Goal: Task Accomplishment & Management: Manage account settings

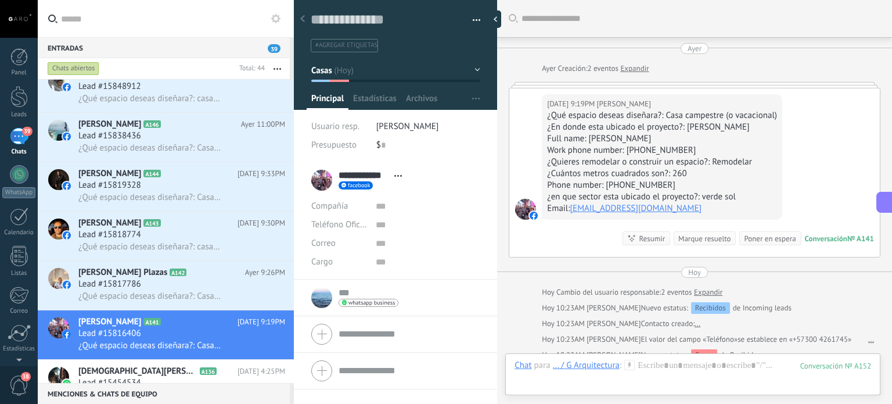
scroll to position [17, 0]
click at [171, 290] on div "Lead #15817786" at bounding box center [181, 284] width 207 height 12
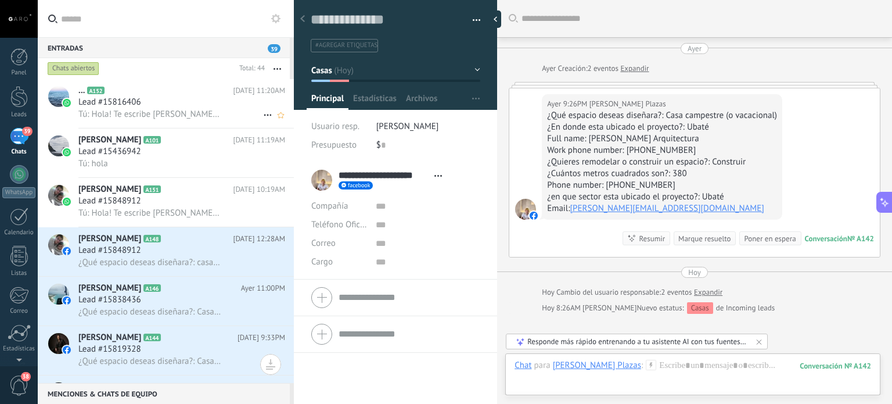
click at [133, 96] on h2 "... A152" at bounding box center [155, 91] width 155 height 12
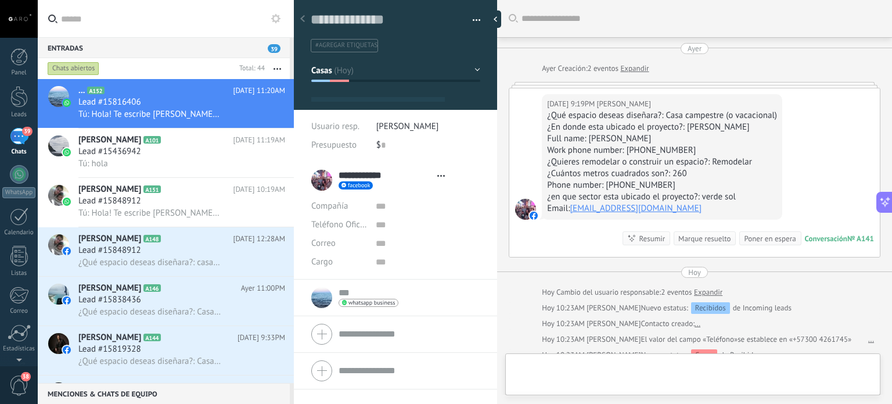
type textarea "**********"
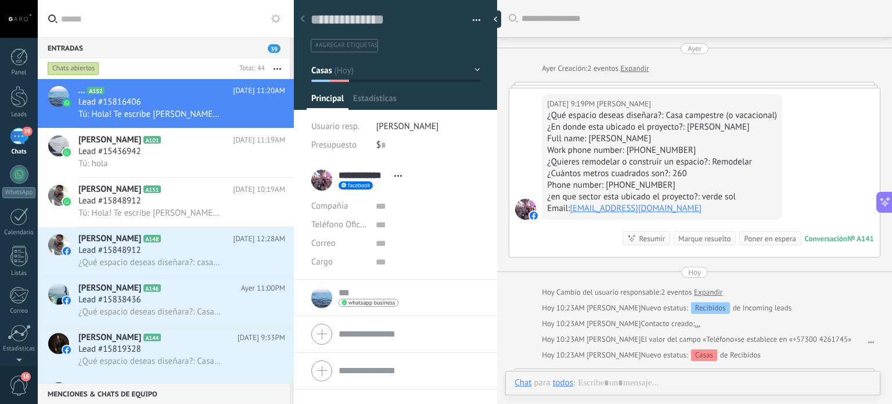
scroll to position [17, 0]
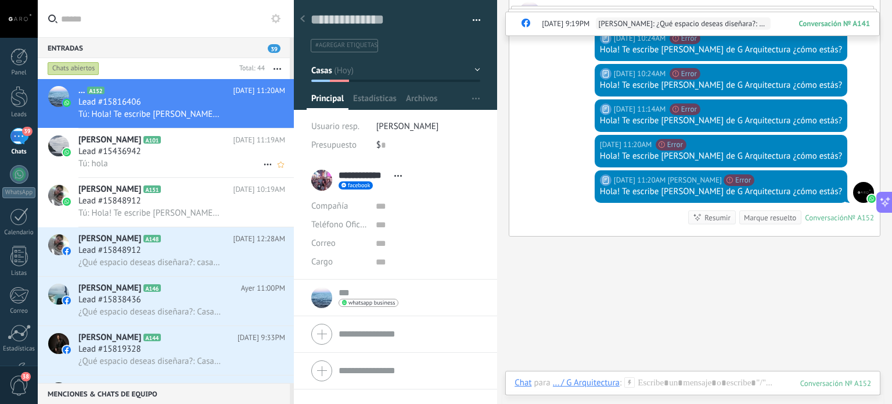
scroll to position [1291, 0]
click at [159, 150] on div "Lead #15436942" at bounding box center [181, 152] width 207 height 12
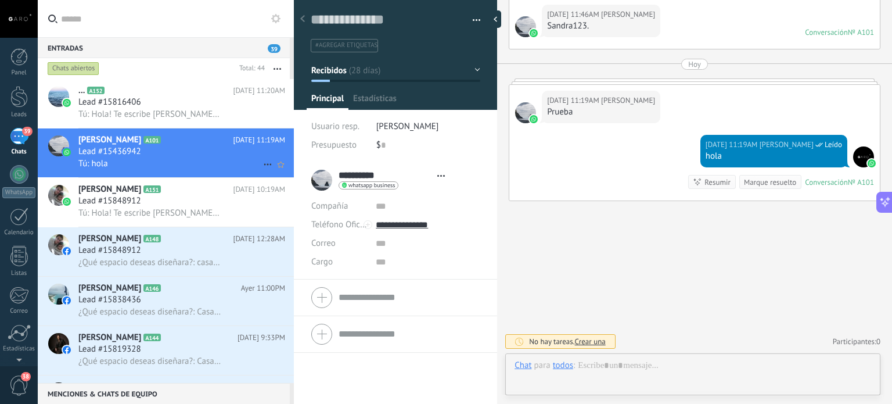
scroll to position [17, 0]
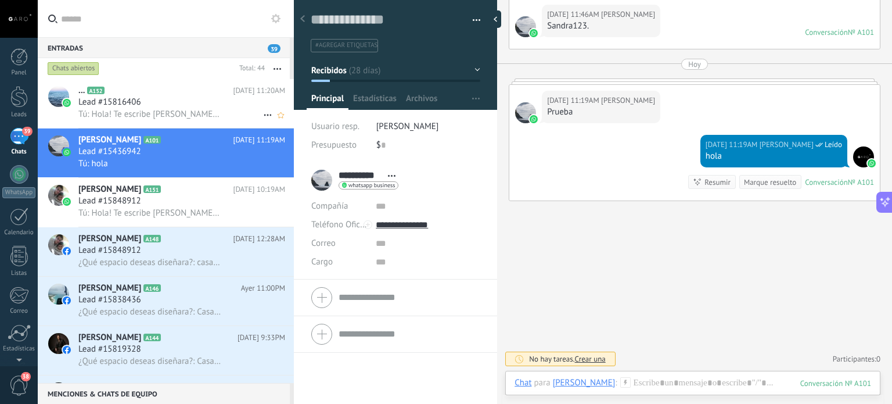
click at [182, 114] on span "Tú: Hola! Te escribe [PERSON_NAME] de G Arquitectura ¿cómo estás?" at bounding box center [149, 114] width 143 height 11
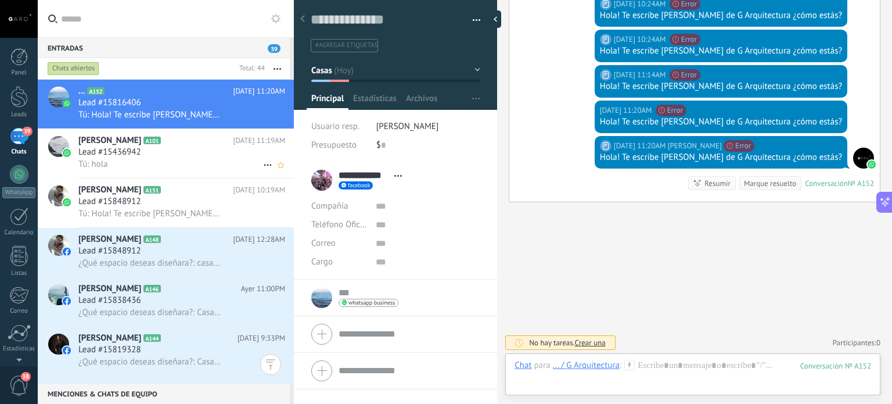
scroll to position [88, 0]
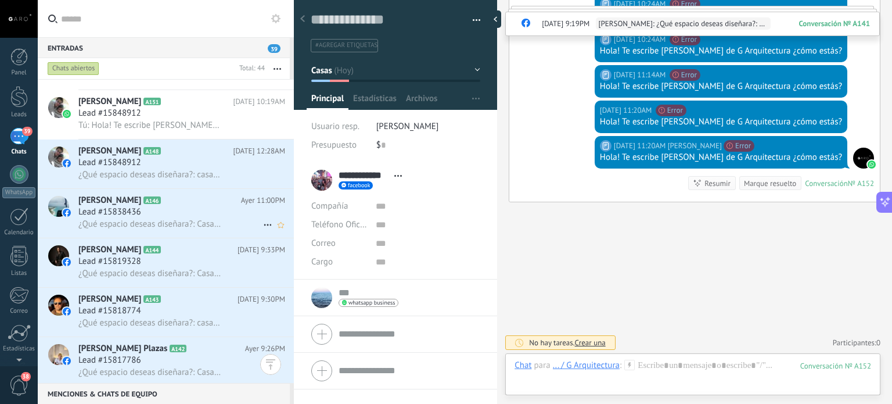
click at [142, 223] on span "¿Qué espacio deseas diseñara?: Casa campestre (o vacacional) ¿En donde esta ubi…" at bounding box center [149, 223] width 143 height 11
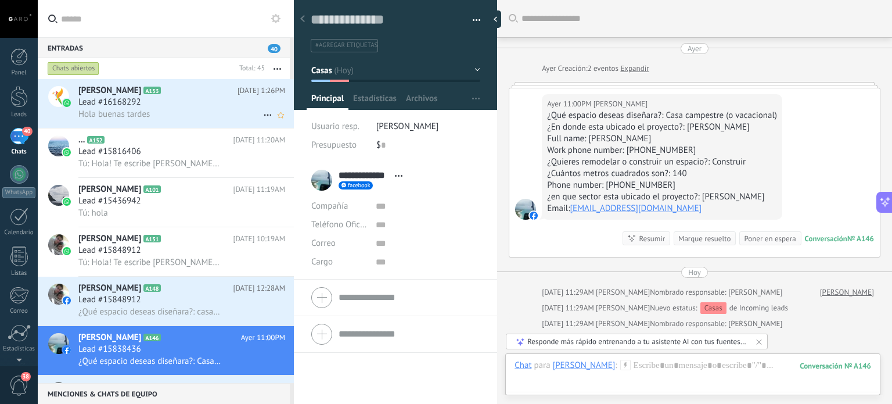
click at [190, 96] on h2 "Sebastián Parra A153" at bounding box center [157, 91] width 159 height 12
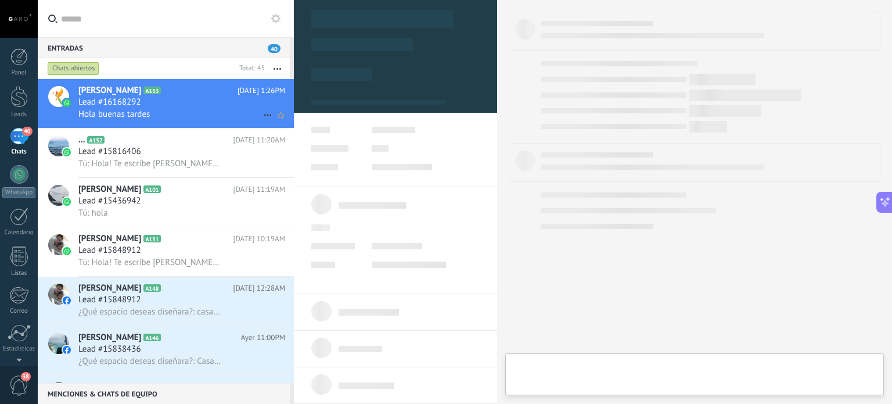
type textarea "**********"
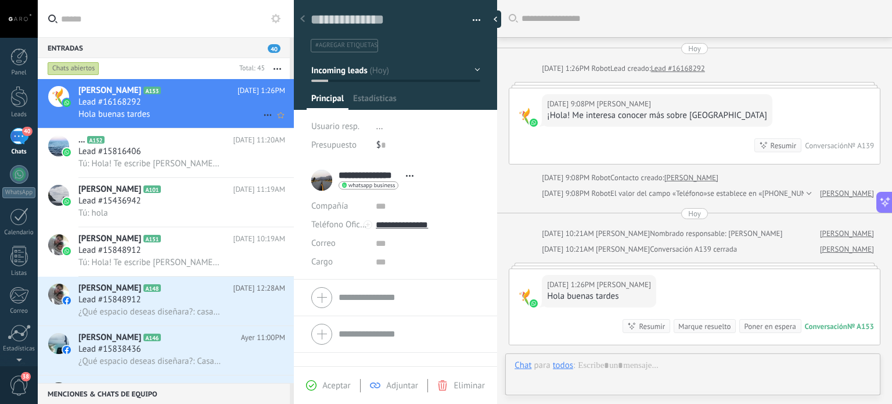
scroll to position [117, 0]
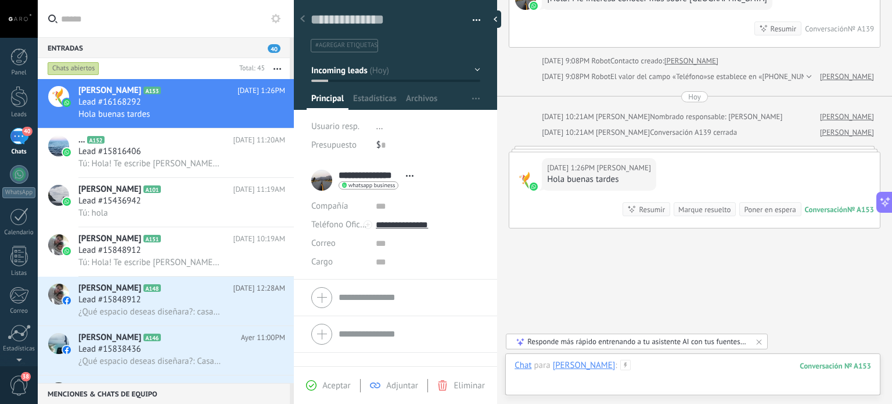
click at [633, 368] on div at bounding box center [693, 377] width 357 height 35
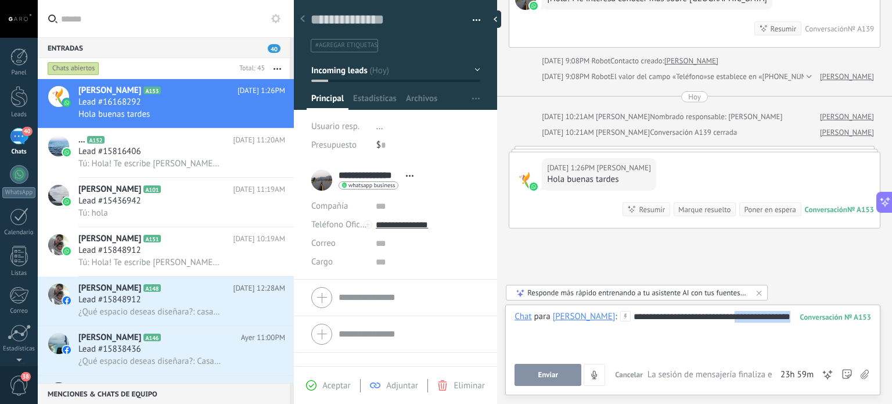
drag, startPoint x: 582, startPoint y: 329, endPoint x: 739, endPoint y: 315, distance: 158.1
click at [739, 315] on div "**********" at bounding box center [693, 333] width 357 height 44
click at [741, 318] on div "**********" at bounding box center [693, 333] width 357 height 44
click at [532, 378] on button "Enviar" at bounding box center [548, 375] width 67 height 22
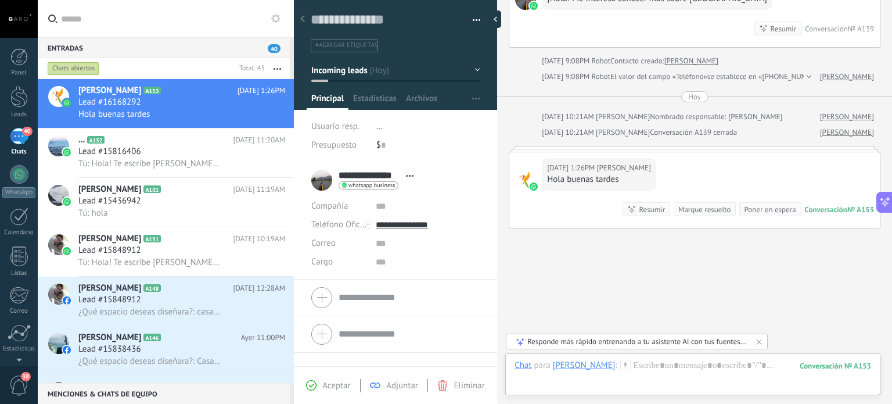
scroll to position [157, 0]
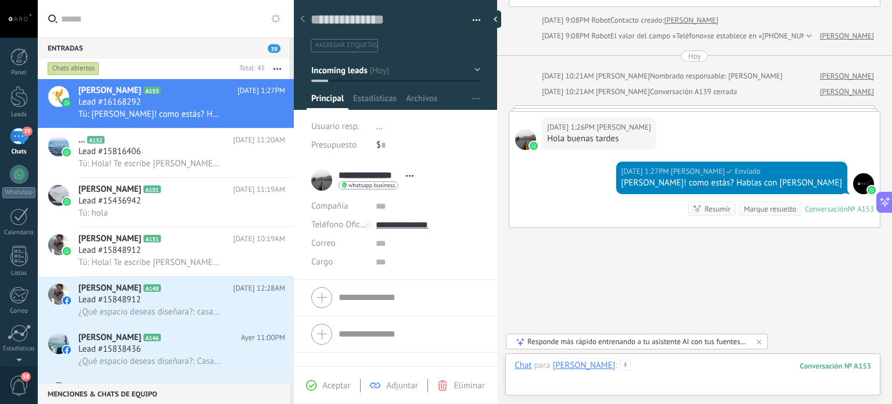
click at [648, 364] on div at bounding box center [693, 377] width 357 height 35
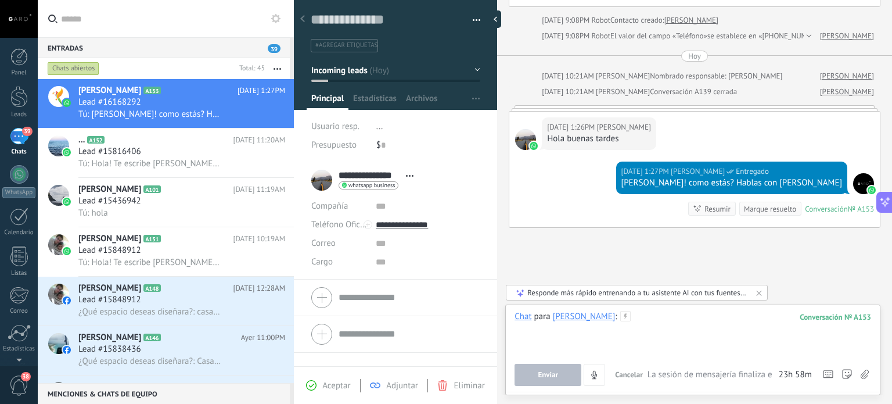
click at [663, 320] on div at bounding box center [693, 333] width 357 height 44
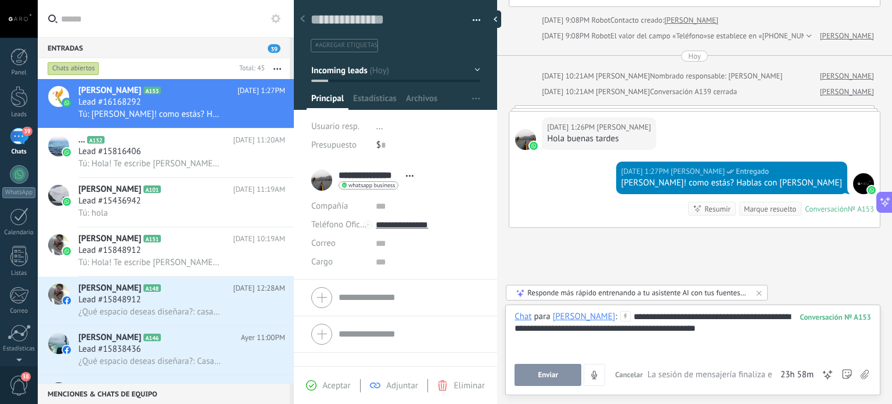
click at [528, 373] on button "Enviar" at bounding box center [548, 375] width 67 height 22
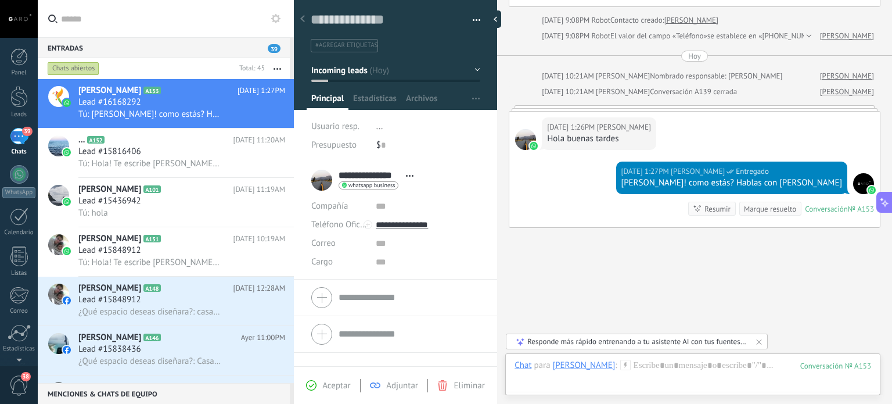
scroll to position [205, 0]
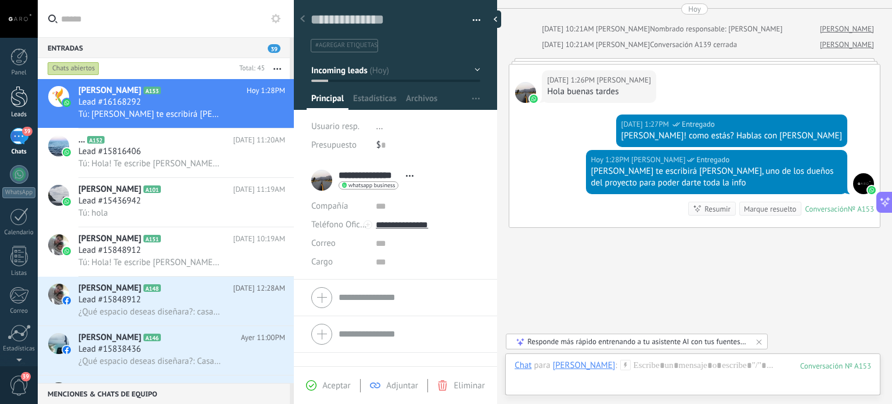
click at [24, 110] on link "Leads" at bounding box center [19, 102] width 38 height 33
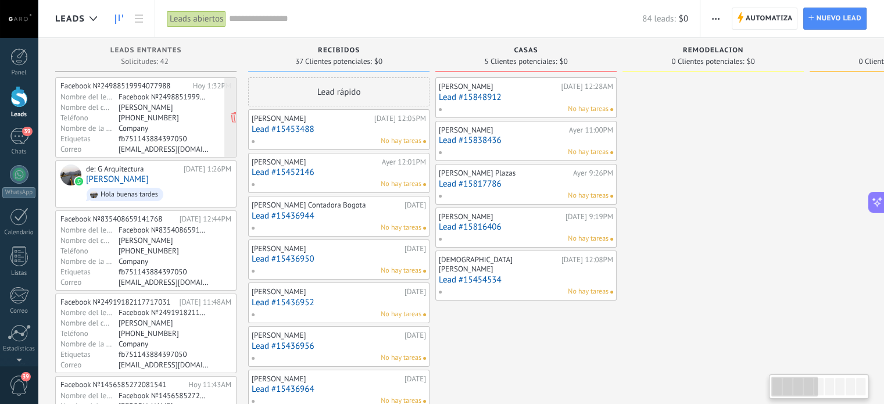
click at [150, 92] on div "Facebook №24988519994077988" at bounding box center [164, 96] width 90 height 9
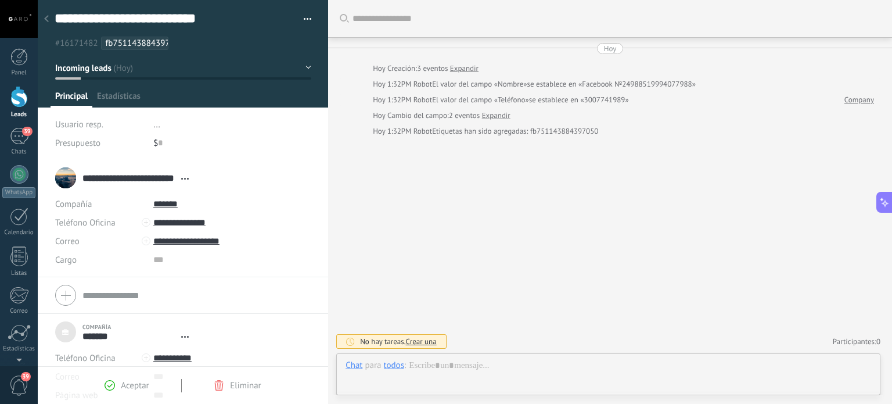
type textarea "***"
click at [174, 223] on input "**********" at bounding box center [231, 222] width 157 height 19
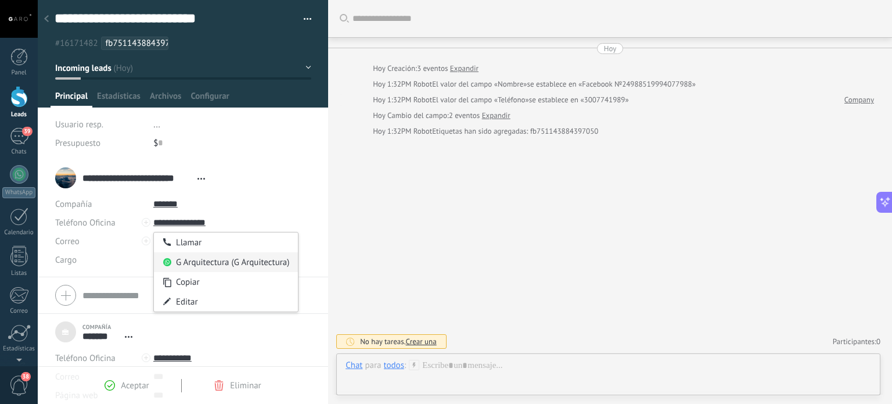
type input "**********"
click at [191, 264] on div "G Arquitectura (G Arquitectura)" at bounding box center [226, 262] width 145 height 20
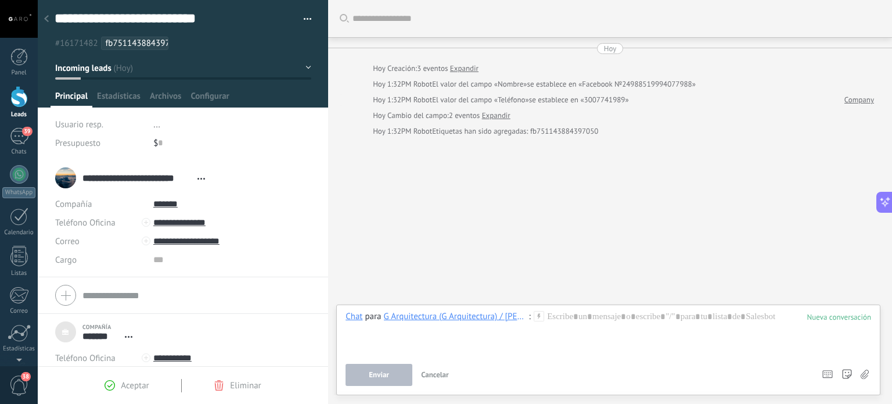
click at [49, 15] on div at bounding box center [46, 19] width 16 height 23
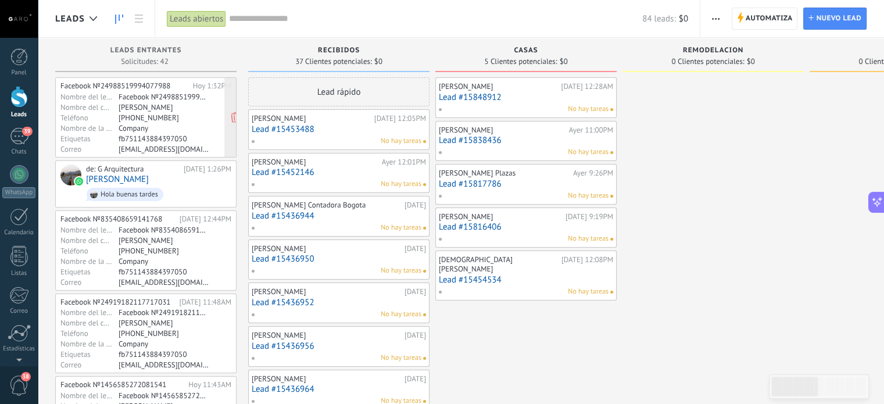
click at [149, 128] on div "Company" at bounding box center [164, 127] width 90 height 9
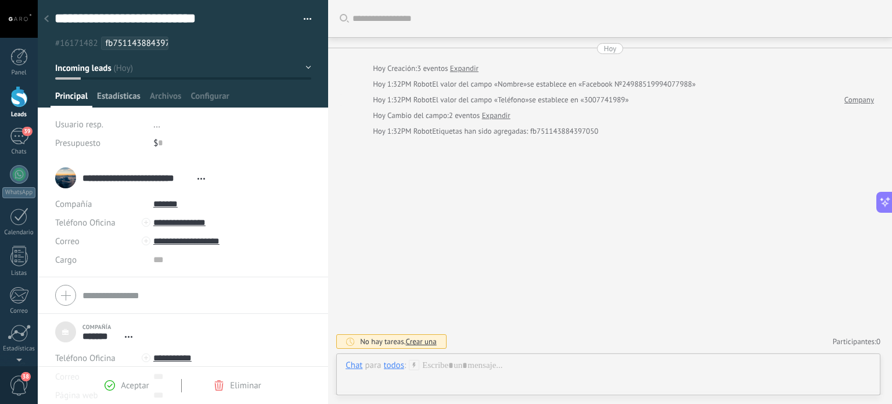
click at [123, 92] on span "Estadísticas" at bounding box center [119, 99] width 44 height 17
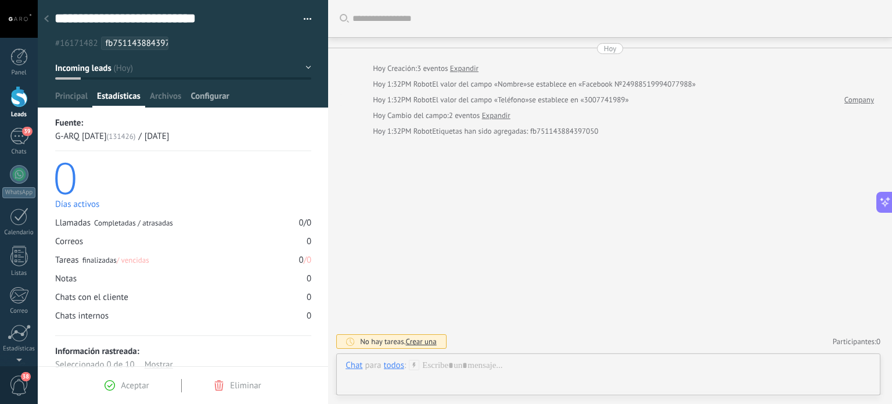
click at [186, 91] on div "Configurar" at bounding box center [210, 99] width 48 height 17
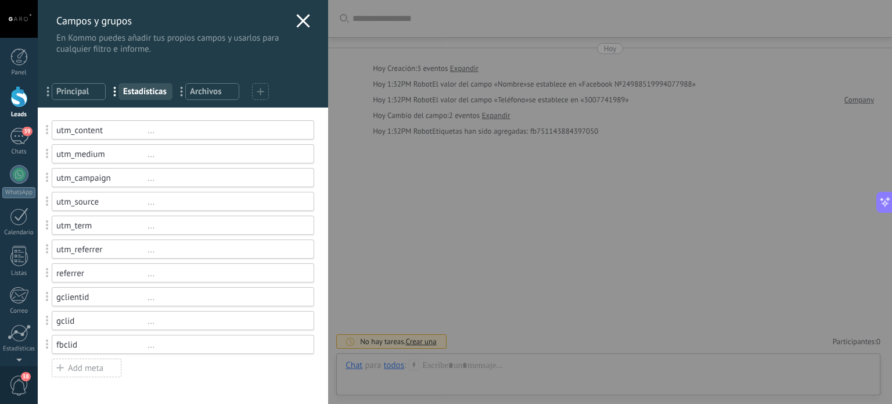
click at [296, 20] on icon at bounding box center [303, 21] width 14 height 14
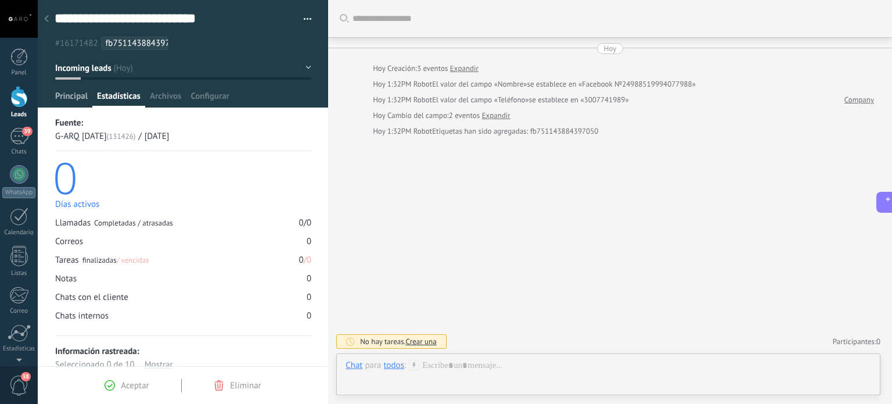
click at [70, 96] on span "Principal" at bounding box center [71, 99] width 33 height 17
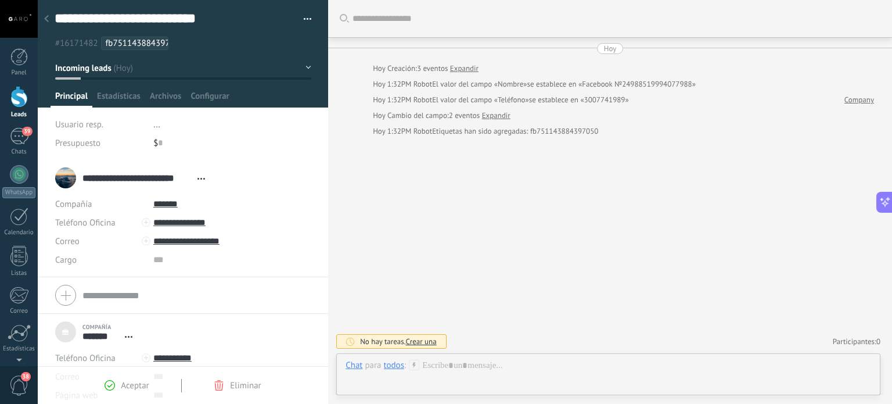
click at [49, 16] on div at bounding box center [46, 19] width 16 height 23
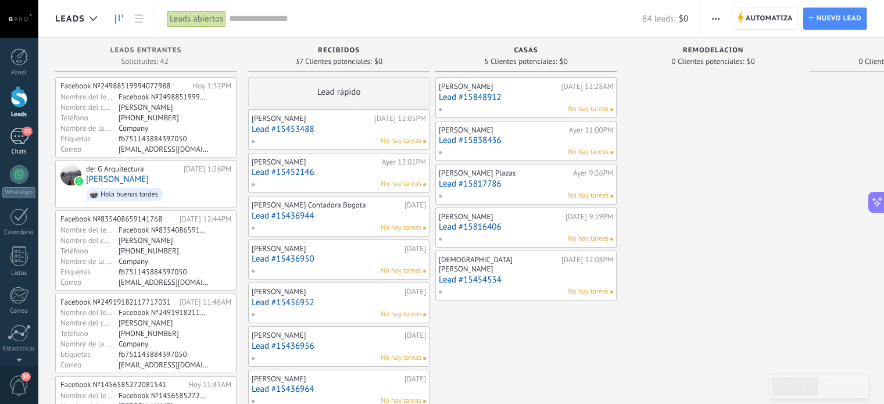
click at [21, 136] on div "39" at bounding box center [19, 136] width 19 height 17
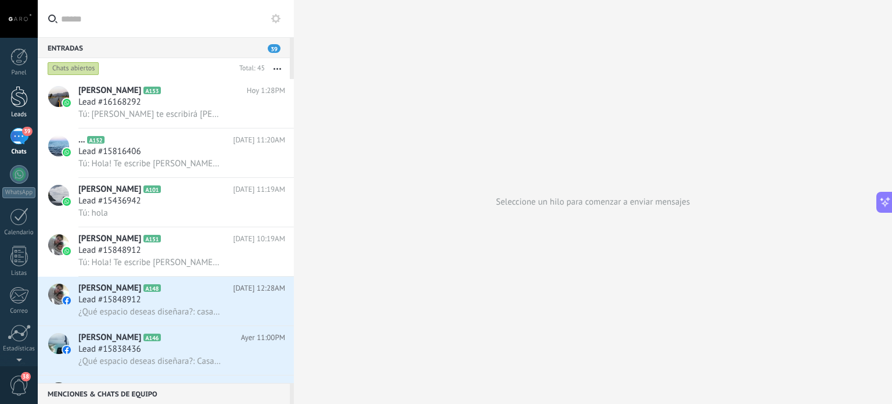
click at [19, 94] on div at bounding box center [18, 96] width 17 height 21
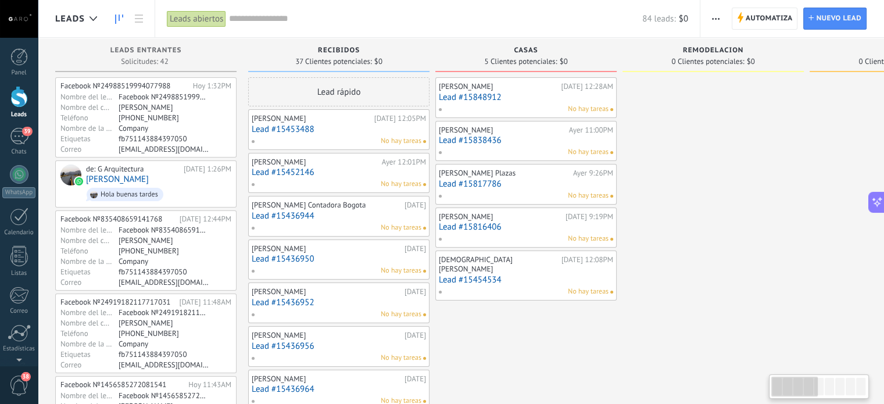
click at [138, 103] on div "William Andres Leon Tirado" at bounding box center [164, 106] width 90 height 9
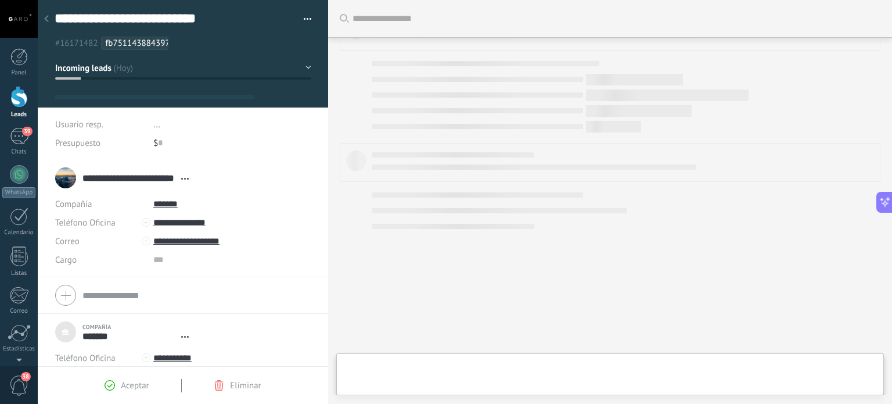
type textarea "***"
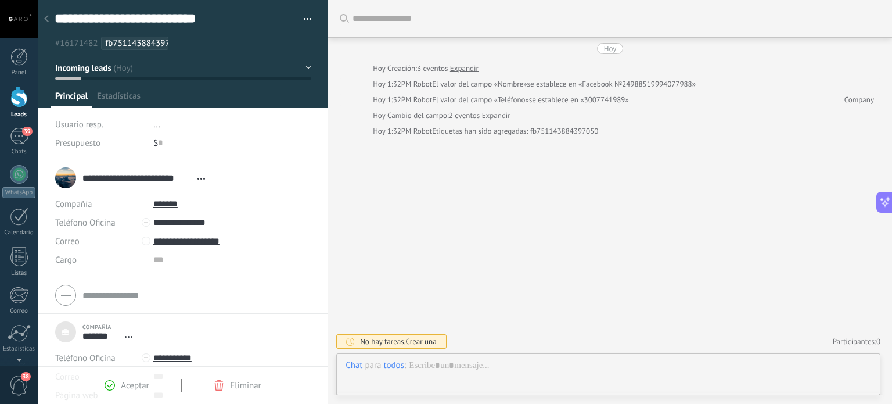
scroll to position [12, 0]
click at [191, 229] on input "**********" at bounding box center [231, 222] width 157 height 19
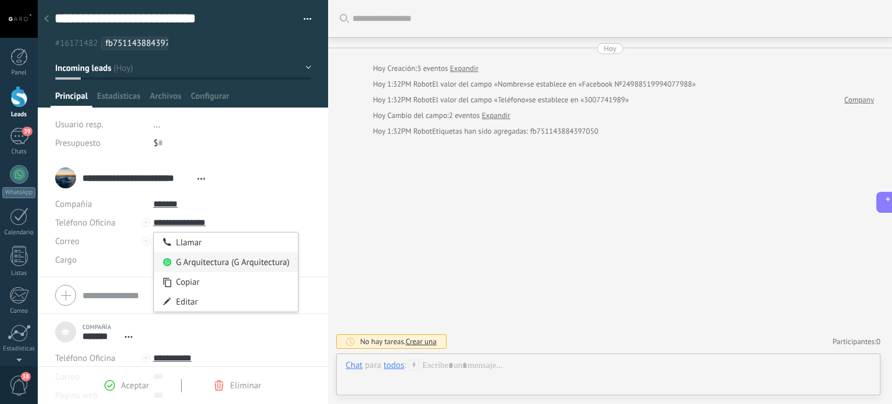
type input "**********"
click at [192, 270] on div "G Arquitectura (G Arquitectura)" at bounding box center [226, 262] width 145 height 20
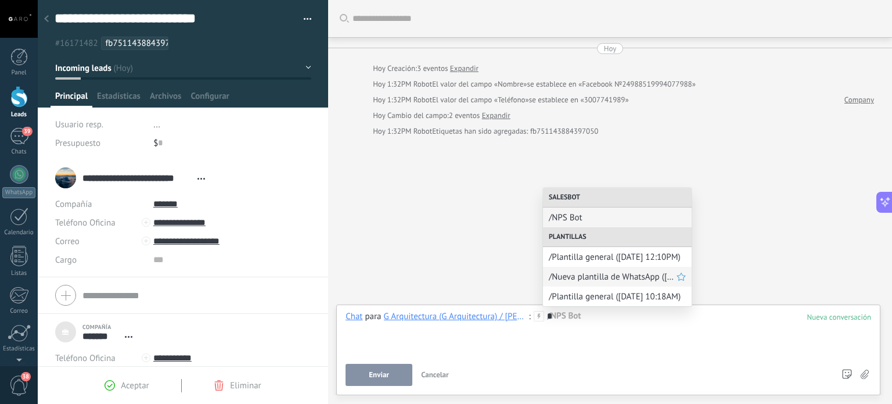
click at [591, 284] on div "/Nueva plantilla de WhatsApp (14.10.2025 12:11PM)" at bounding box center [617, 277] width 149 height 20
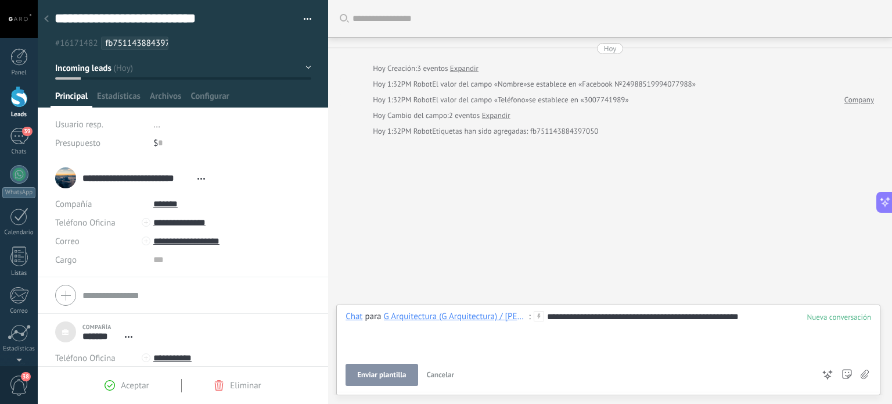
click at [382, 374] on span "Enviar plantilla" at bounding box center [381, 375] width 49 height 8
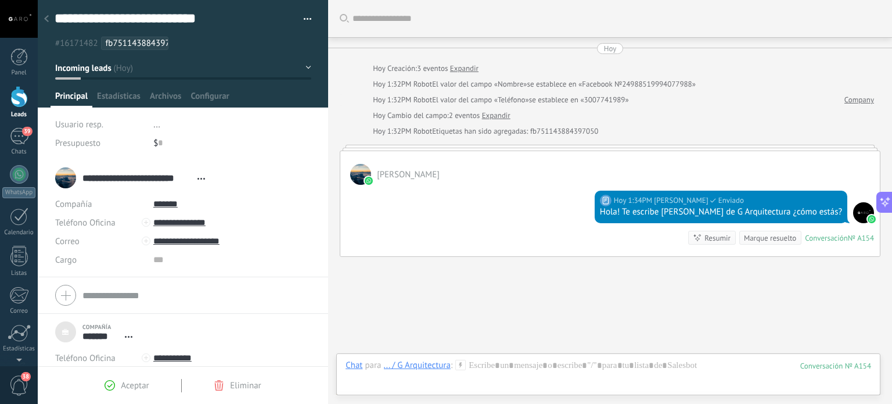
scroll to position [55, 0]
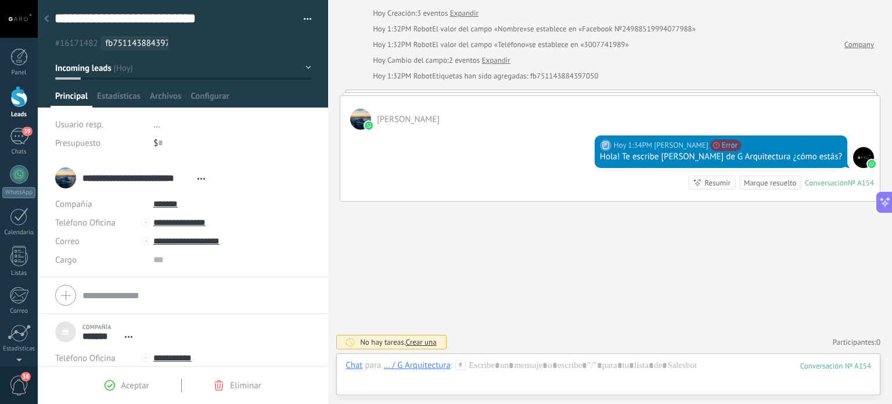
click at [49, 11] on div at bounding box center [46, 19] width 16 height 23
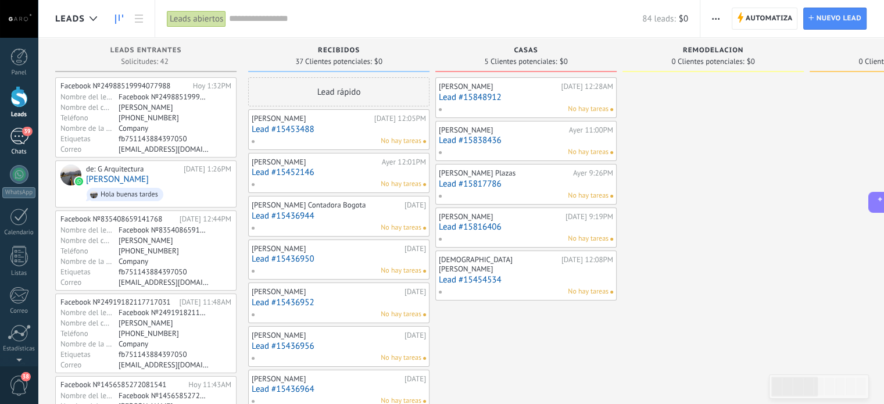
click at [16, 136] on div "39" at bounding box center [19, 136] width 19 height 17
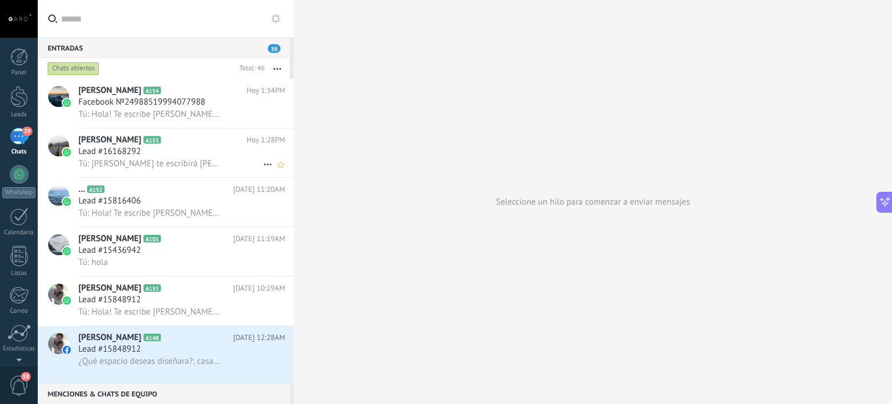
click at [180, 138] on h2 "Sebastián Parra A153" at bounding box center [162, 140] width 168 height 12
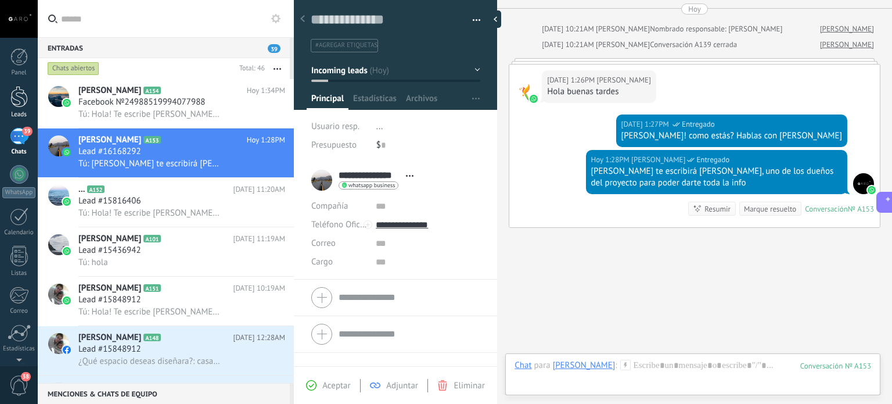
click at [35, 105] on link "Leads" at bounding box center [19, 102] width 38 height 33
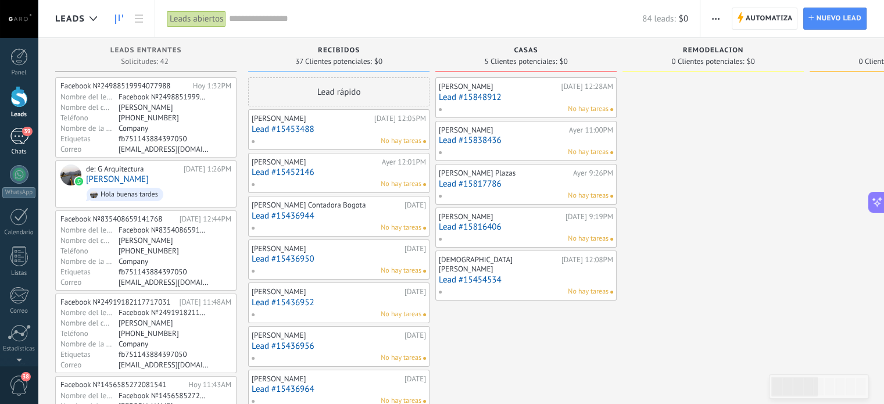
click at [21, 142] on div "39" at bounding box center [19, 136] width 19 height 17
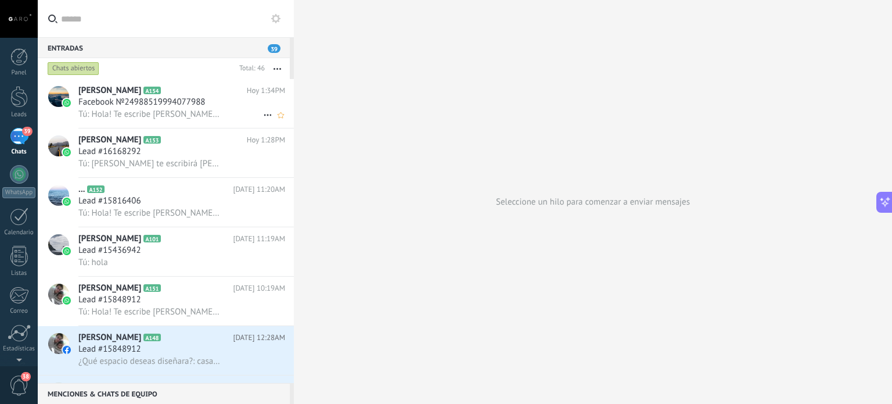
click at [92, 97] on span "Facebook №24988519994077988" at bounding box center [141, 102] width 127 height 12
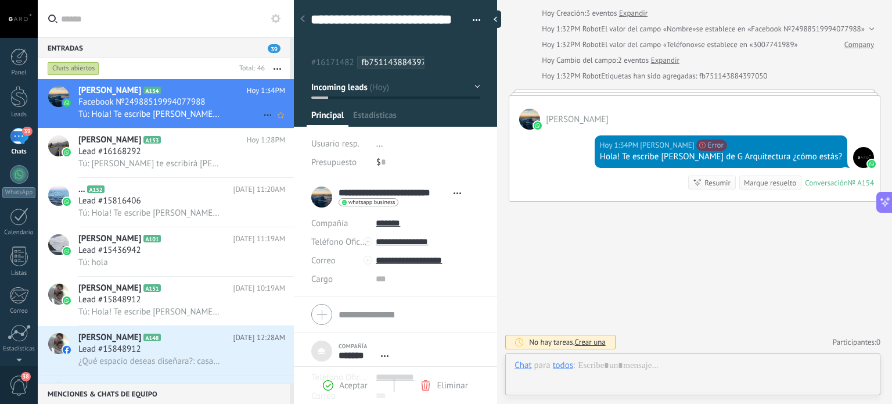
scroll to position [12, 0]
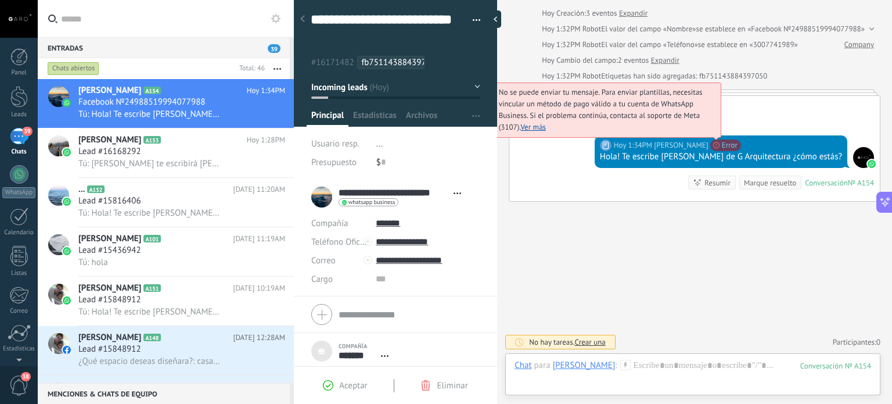
click at [546, 123] on link "Ver más" at bounding box center [534, 127] width 26 height 10
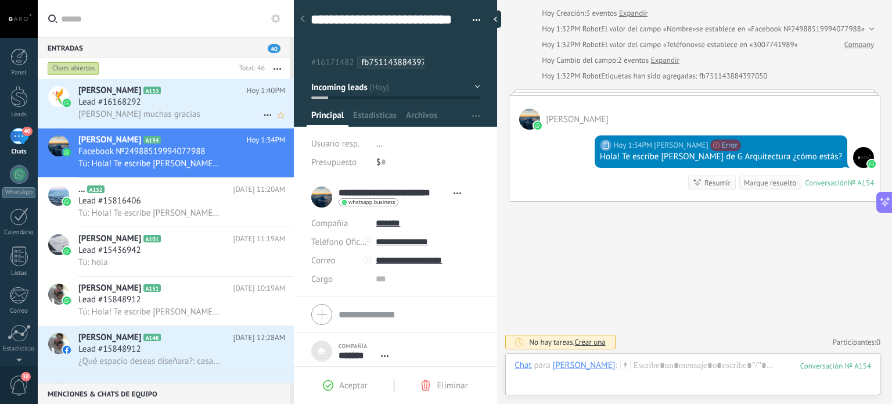
click at [200, 99] on div "Lead #16168292" at bounding box center [181, 102] width 207 height 12
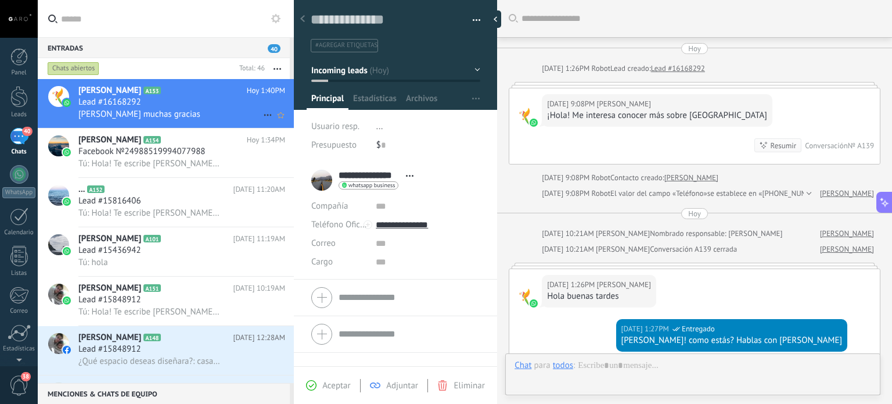
scroll to position [253, 0]
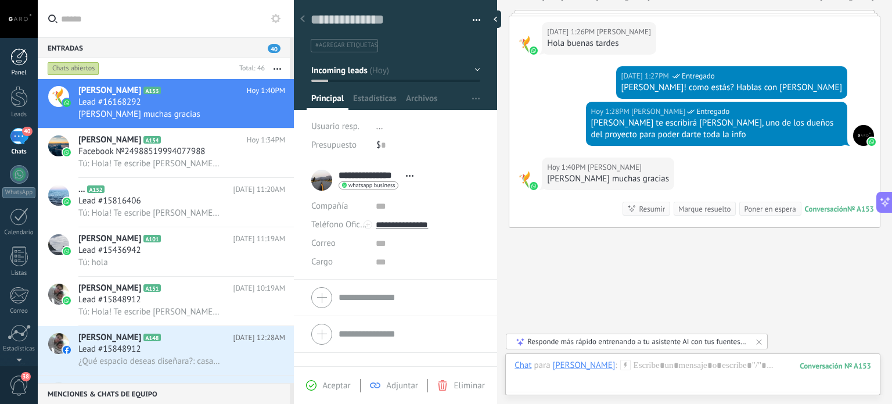
click at [15, 56] on div at bounding box center [18, 56] width 17 height 17
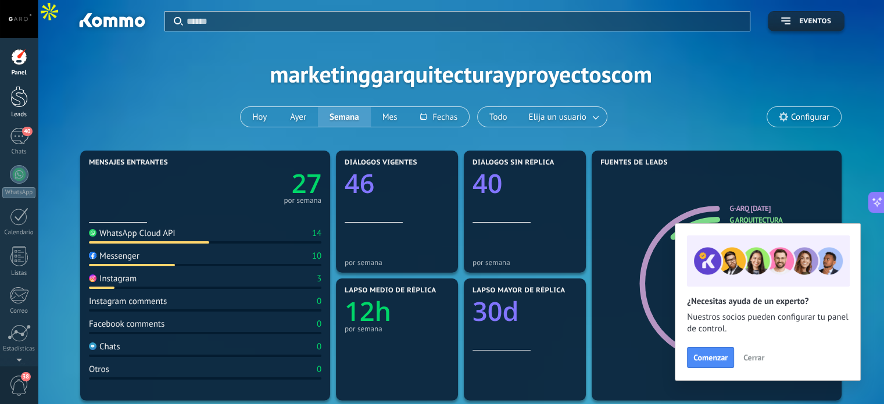
click at [24, 95] on div at bounding box center [18, 96] width 17 height 21
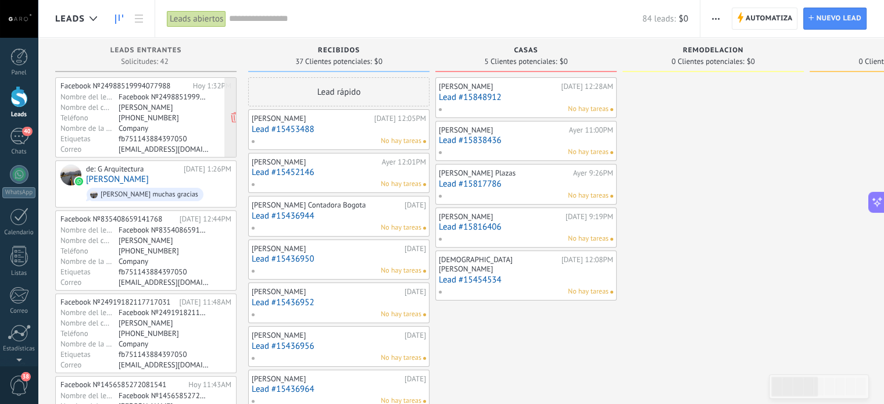
click at [200, 127] on div "Company" at bounding box center [164, 127] width 90 height 9
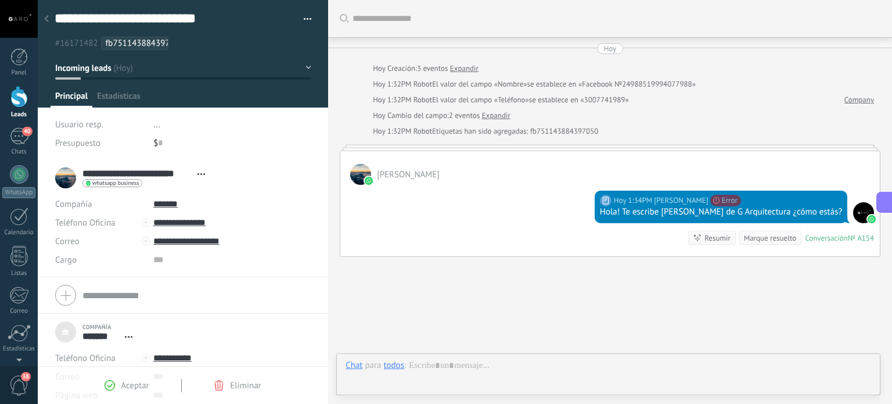
scroll to position [55, 0]
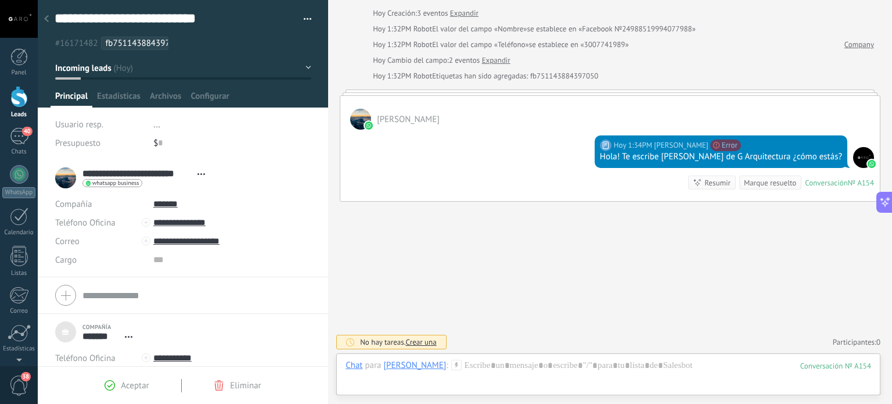
click at [467, 91] on div at bounding box center [610, 92] width 541 height 6
click at [129, 88] on div at bounding box center [183, 53] width 291 height 107
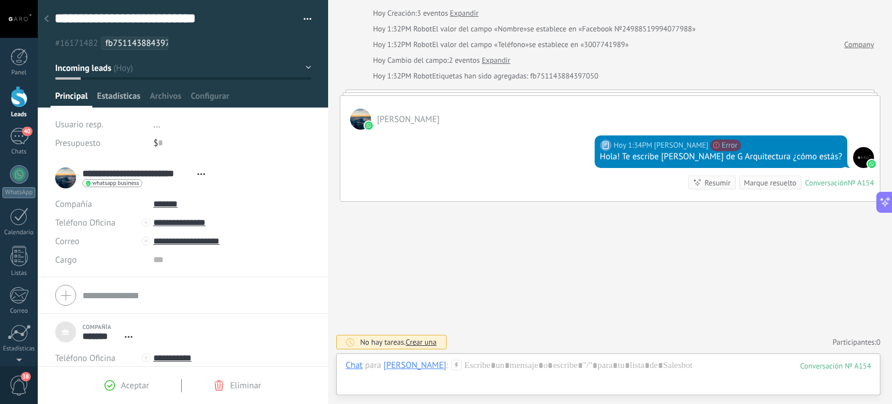
click at [128, 94] on span "Estadísticas" at bounding box center [119, 99] width 44 height 17
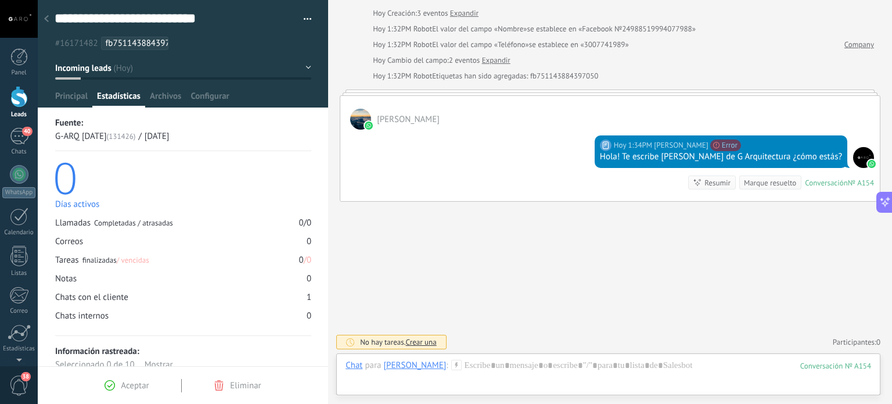
scroll to position [30, 0]
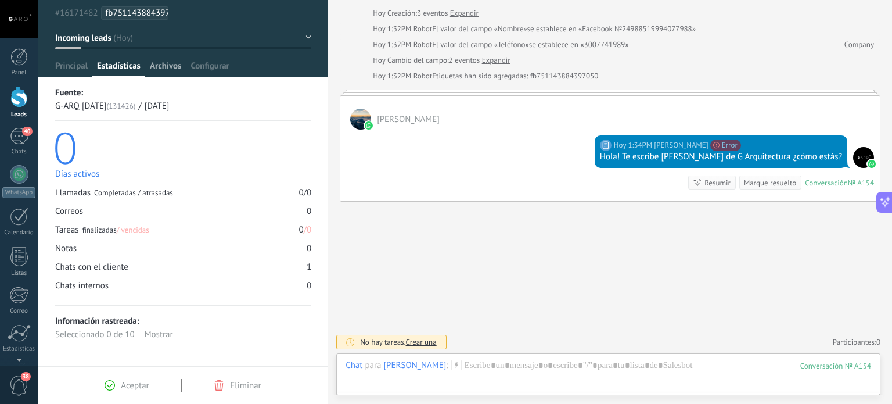
click at [168, 69] on span "Archivos" at bounding box center [165, 68] width 31 height 17
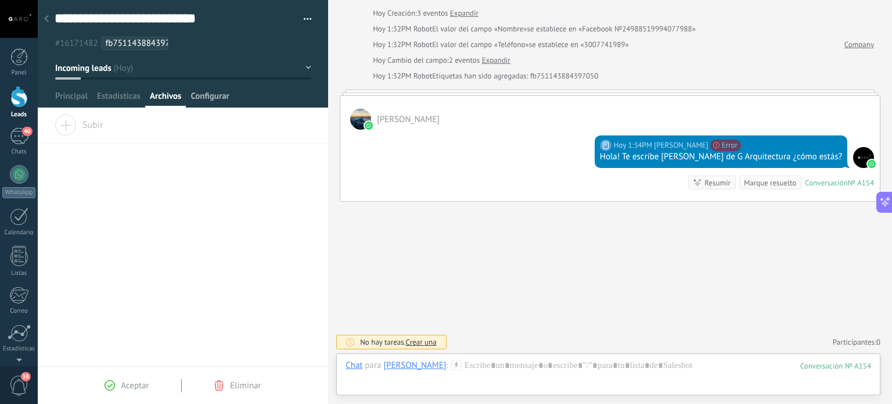
click at [214, 95] on span "Configurar" at bounding box center [210, 99] width 38 height 17
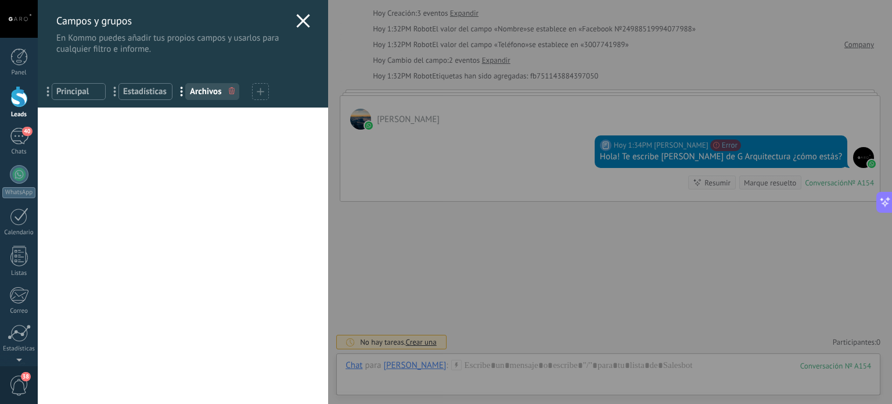
click at [65, 96] on span "Principal" at bounding box center [78, 91] width 45 height 11
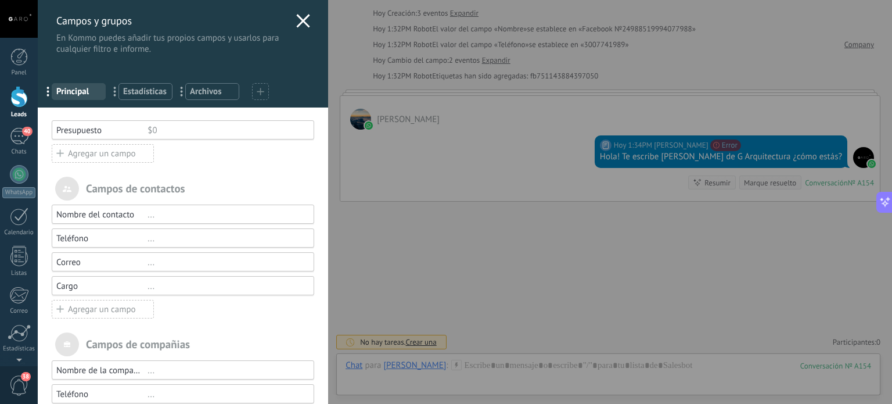
click at [306, 15] on use at bounding box center [303, 20] width 13 height 13
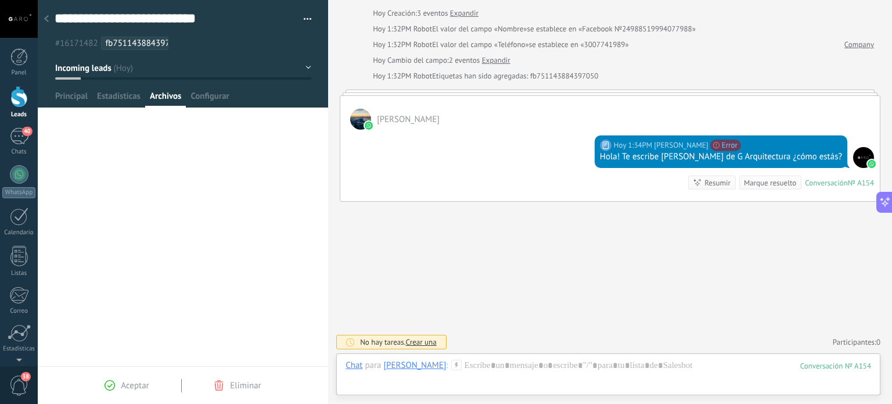
click at [118, 40] on span "fb751143884397050" at bounding box center [145, 43] width 79 height 11
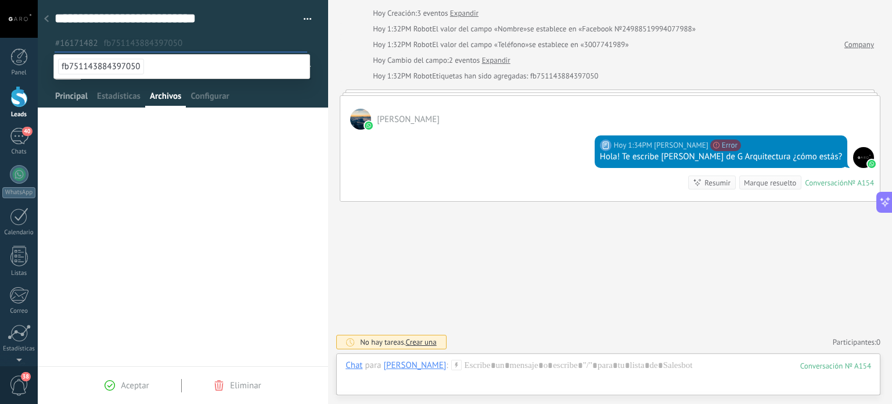
click at [63, 97] on span "Principal" at bounding box center [71, 99] width 33 height 17
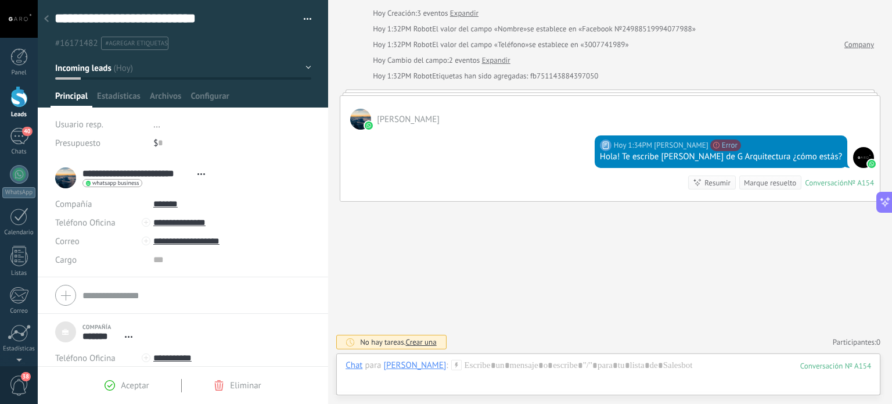
click at [53, 21] on div at bounding box center [46, 19] width 16 height 23
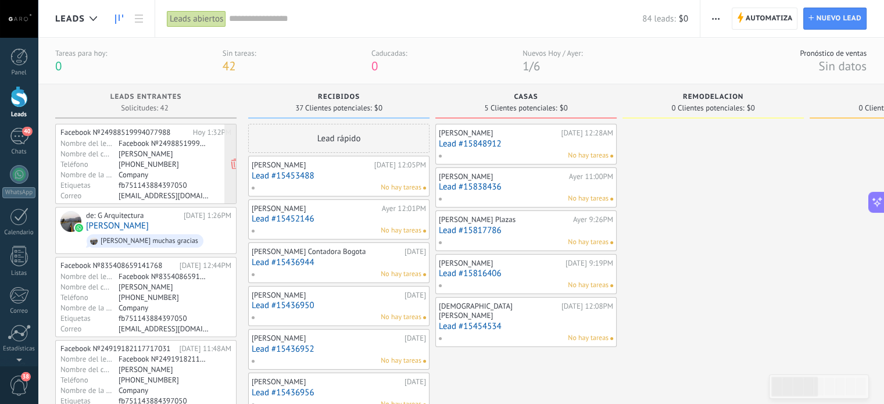
click at [100, 146] on div "Nombre del lead" at bounding box center [89, 142] width 58 height 9
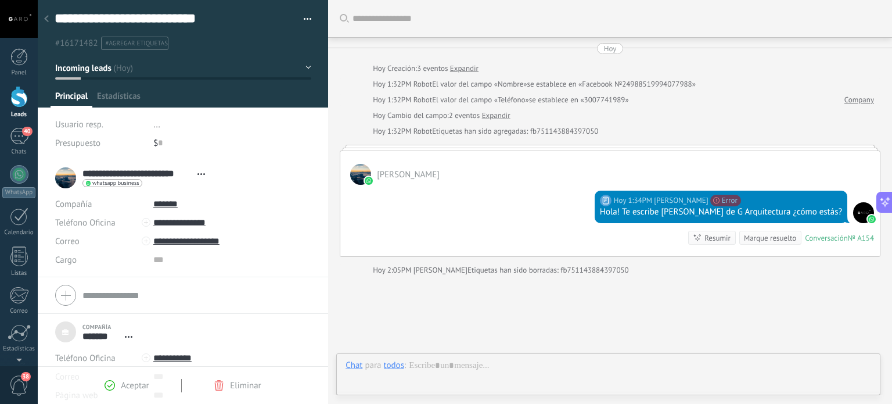
scroll to position [74, 0]
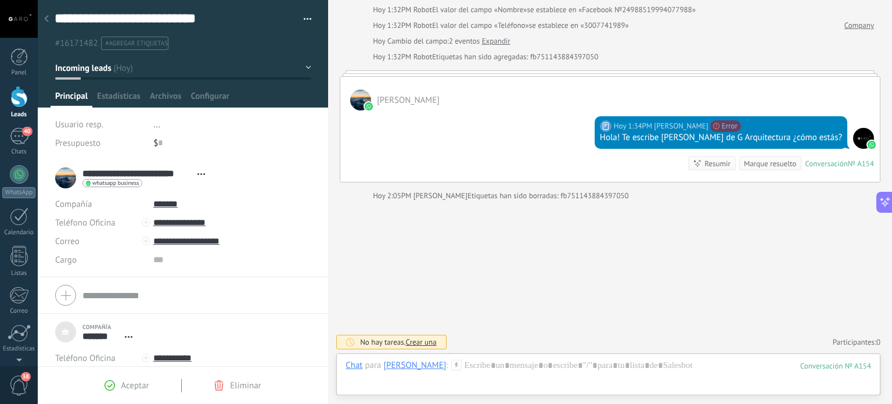
click at [40, 19] on div at bounding box center [46, 19] width 16 height 23
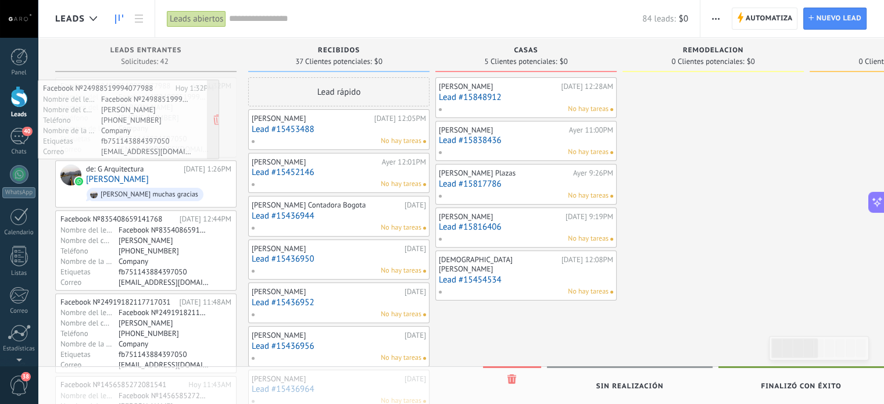
drag, startPoint x: 167, startPoint y: 107, endPoint x: 123, endPoint y: 110, distance: 44.2
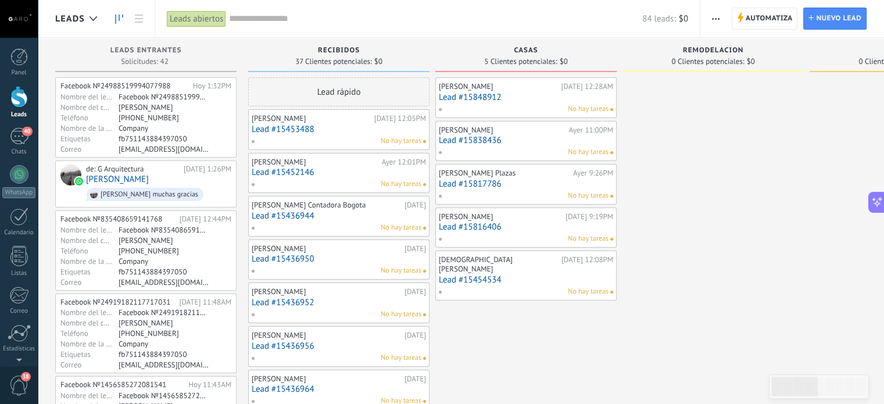
click at [123, 110] on div "William Andres Leon Tirado" at bounding box center [164, 106] width 90 height 9
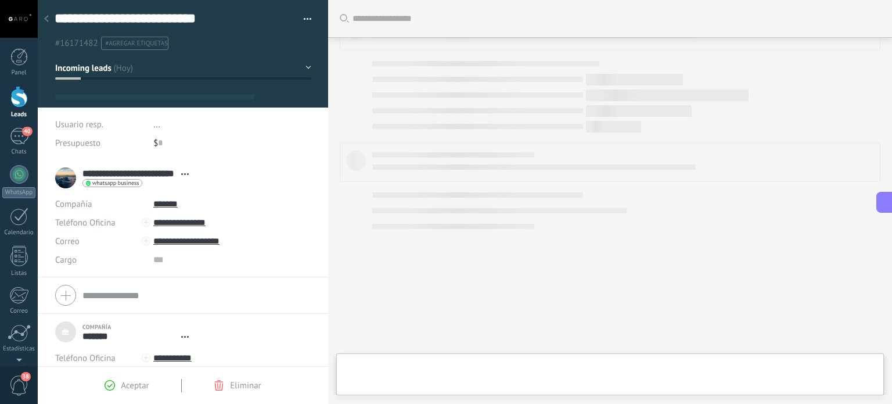
scroll to position [12, 0]
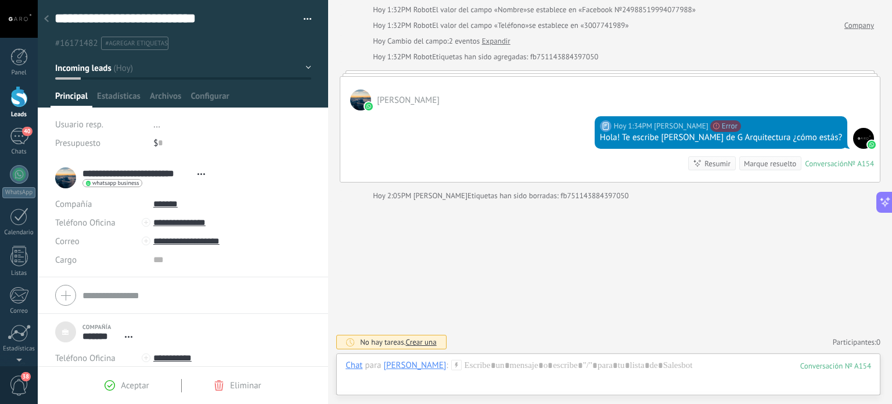
click at [42, 12] on div at bounding box center [46, 19] width 16 height 23
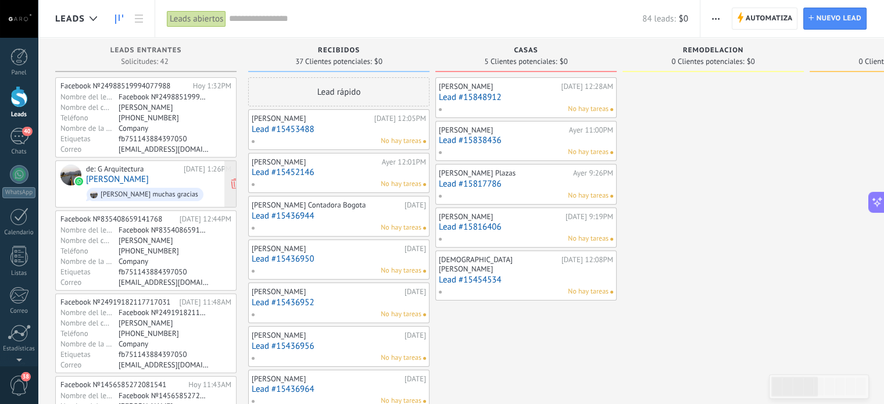
drag, startPoint x: 145, startPoint y: 157, endPoint x: 149, endPoint y: 192, distance: 35.7
click at [146, 235] on div "Efit Garcia" at bounding box center [164, 239] width 90 height 9
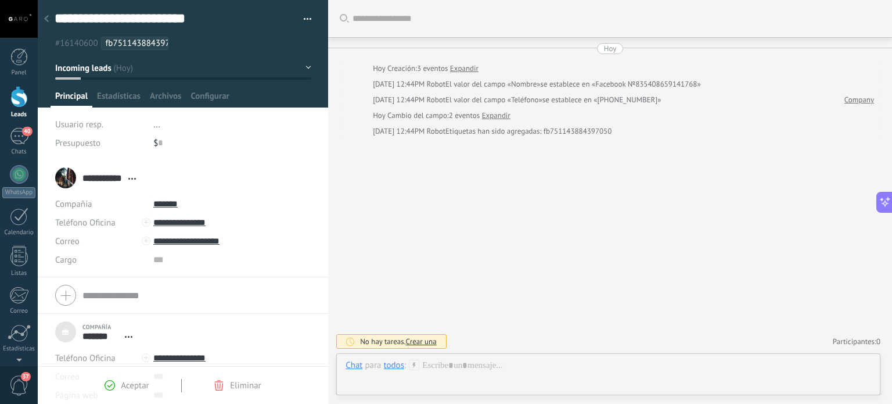
click at [508, 113] on link "Expandir" at bounding box center [496, 116] width 28 height 12
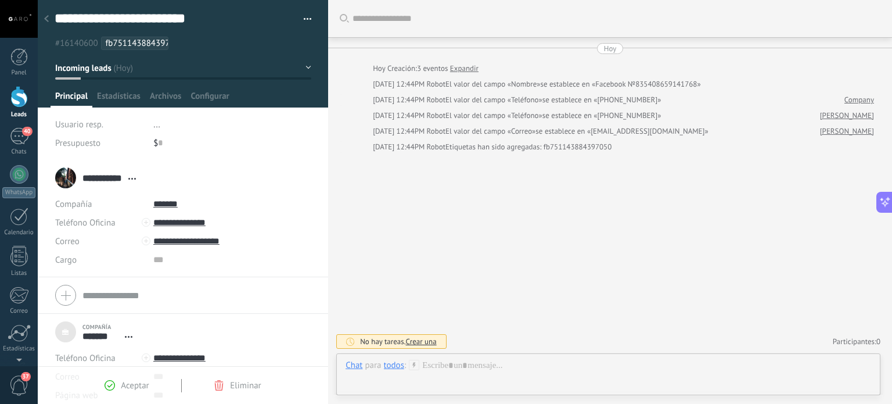
click at [632, 73] on div "Hoy Creación: 3 eventos Expandir" at bounding box center [623, 69] width 501 height 12
click at [641, 84] on span "se establece en «Facebook №835408659141768»" at bounding box center [620, 84] width 160 height 12
click at [851, 96] on link "Company" at bounding box center [860, 100] width 30 height 12
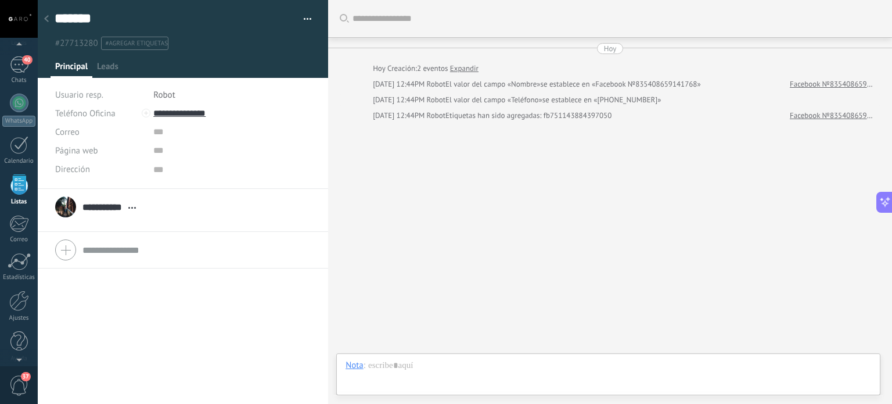
scroll to position [12, 0]
click at [84, 206] on input "**********" at bounding box center [103, 207] width 40 height 12
click at [118, 66] on span "Leads" at bounding box center [107, 69] width 21 height 17
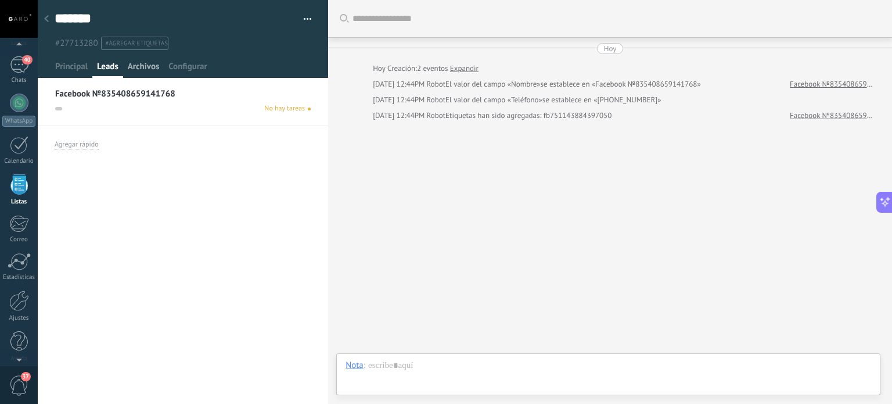
click at [141, 67] on span "Archivos" at bounding box center [143, 69] width 31 height 17
click at [173, 67] on span "Configurar" at bounding box center [187, 69] width 38 height 17
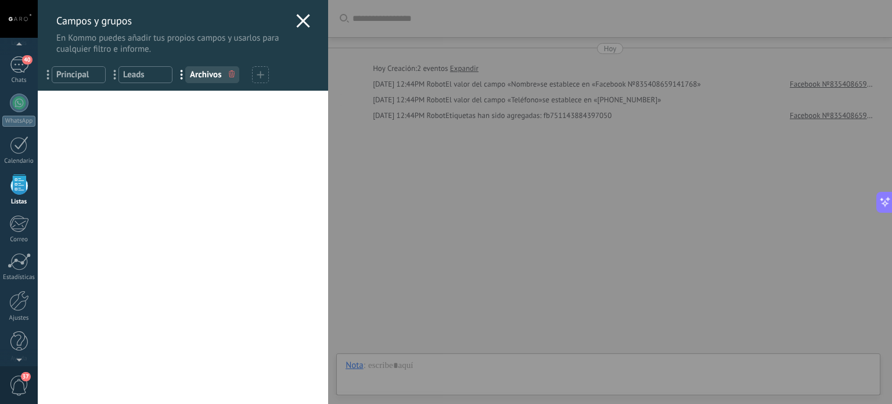
click at [300, 20] on use at bounding box center [303, 20] width 13 height 13
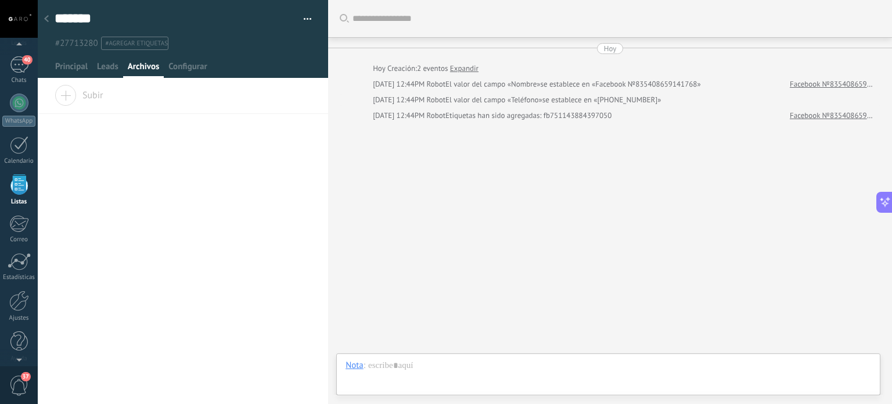
click at [45, 15] on div at bounding box center [46, 19] width 16 height 23
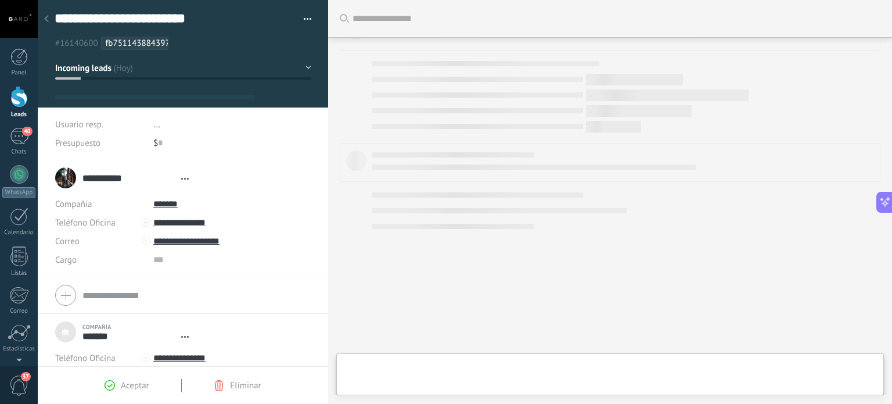
scroll to position [12, 0]
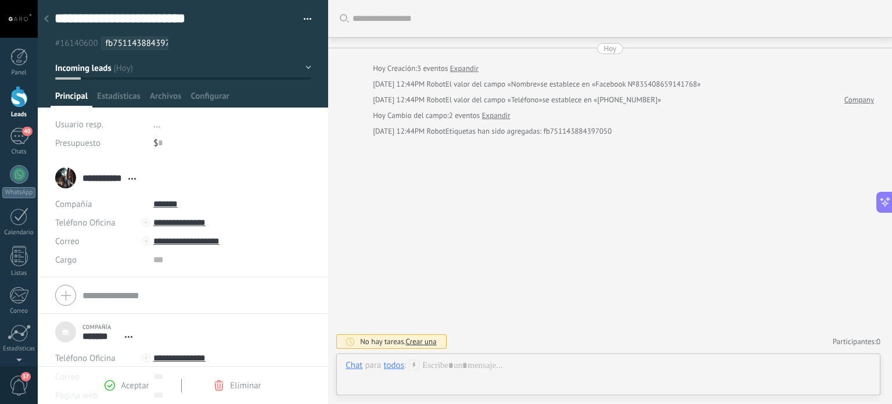
click at [44, 16] on div at bounding box center [46, 19] width 16 height 23
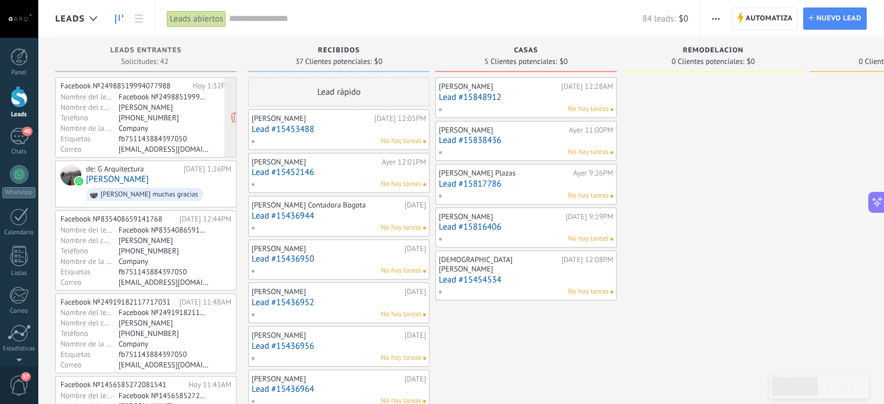
click at [88, 130] on div "Nombre de la compañía" at bounding box center [89, 127] width 58 height 9
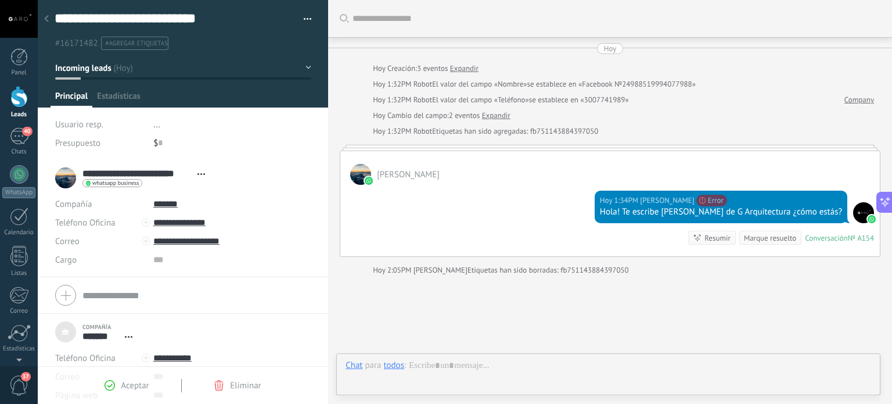
scroll to position [74, 0]
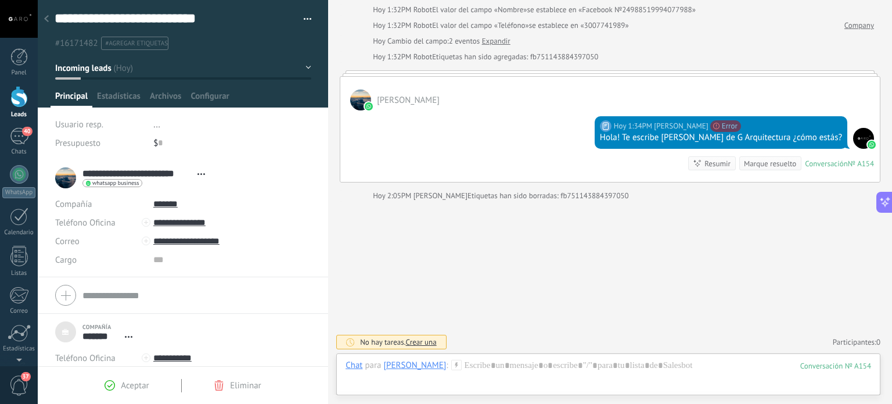
click at [492, 43] on link "Expandir" at bounding box center [496, 41] width 28 height 12
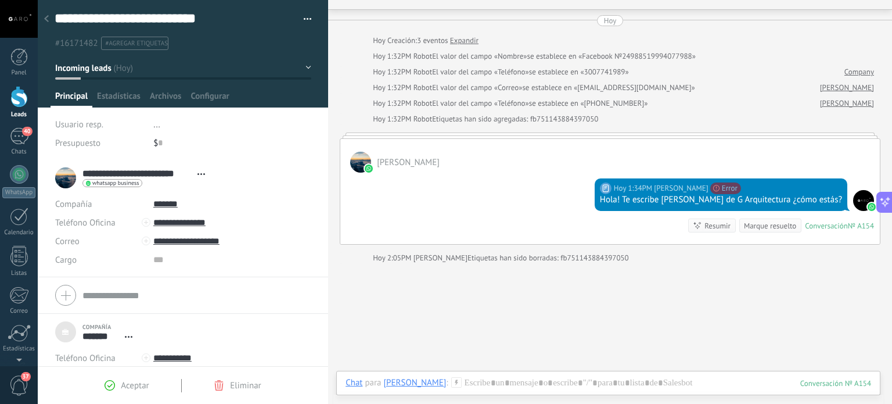
scroll to position [0, 0]
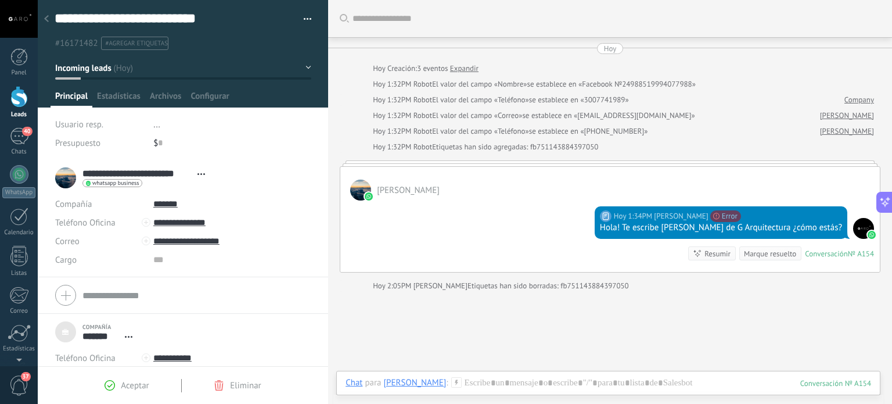
click at [820, 113] on link "William Andres Leon Tirado" at bounding box center [847, 116] width 54 height 12
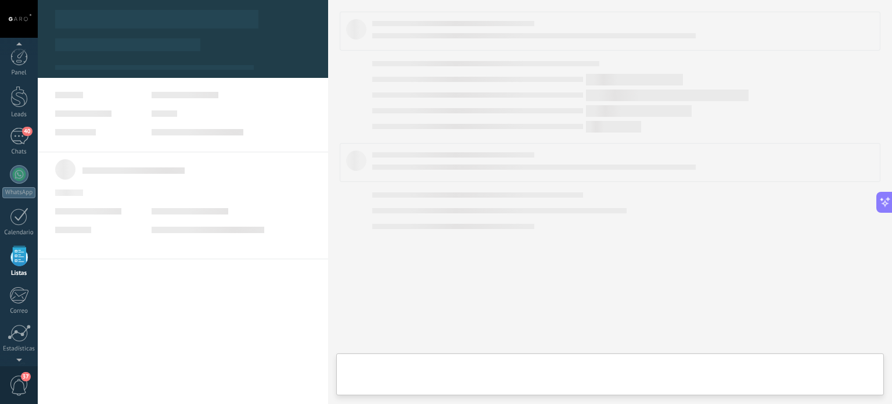
scroll to position [71, 0]
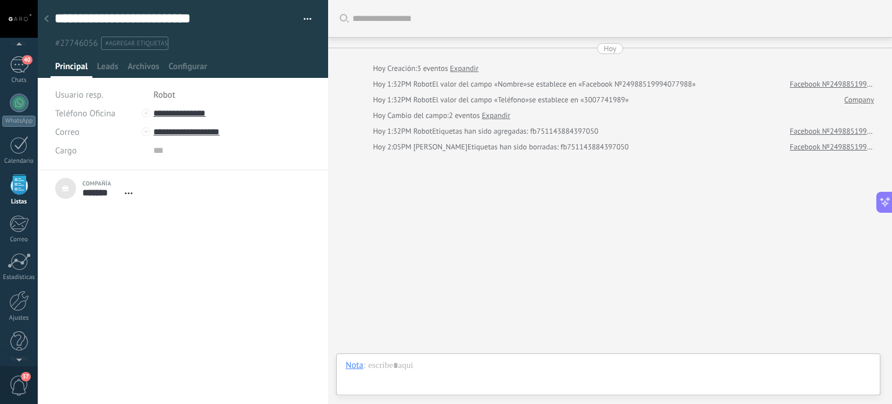
click at [806, 130] on link "Facebook №24988519994077988" at bounding box center [832, 131] width 84 height 12
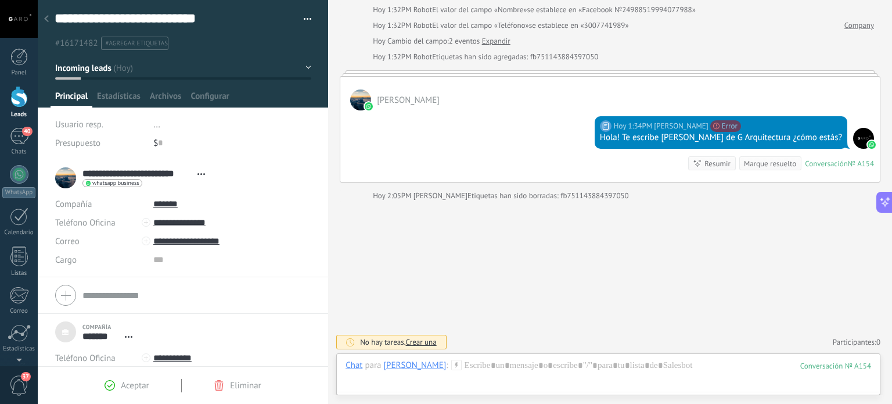
click at [49, 20] on div at bounding box center [46, 19] width 16 height 23
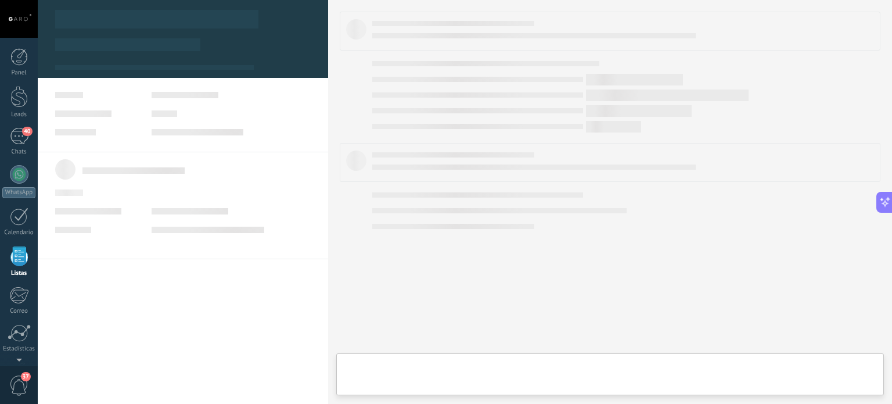
scroll to position [71, 0]
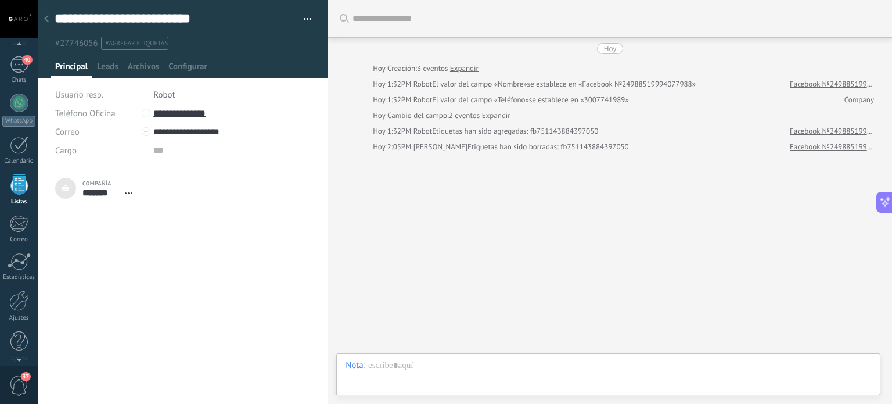
click at [49, 20] on div at bounding box center [46, 19] width 16 height 23
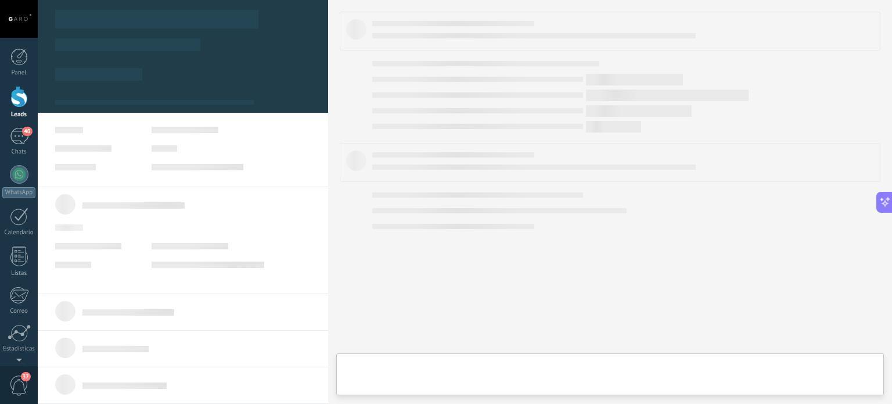
type textarea "***"
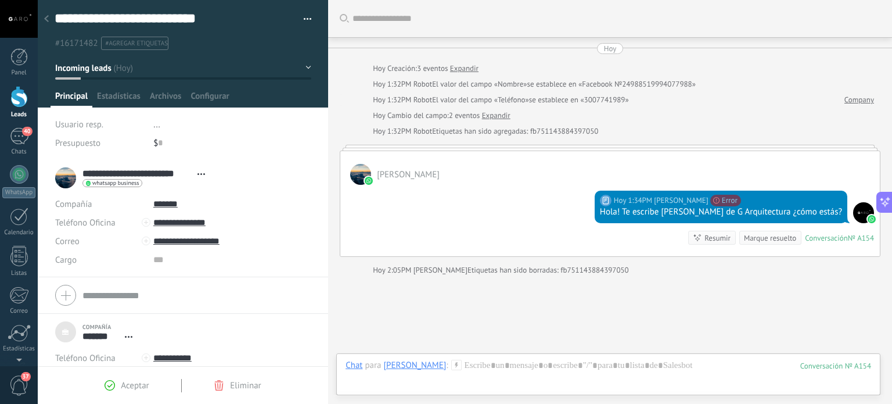
scroll to position [74, 0]
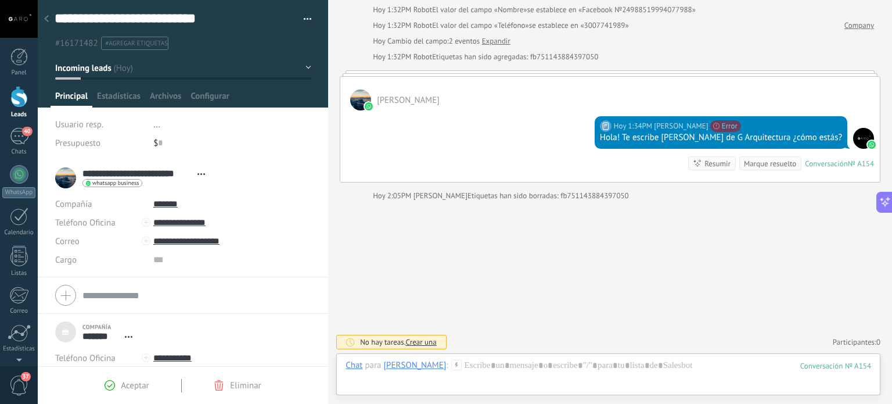
click at [49, 20] on div at bounding box center [46, 19] width 16 height 23
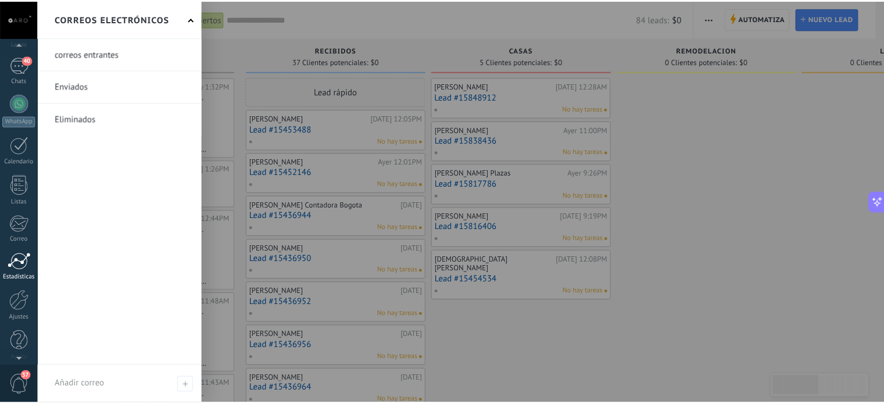
scroll to position [79, 0]
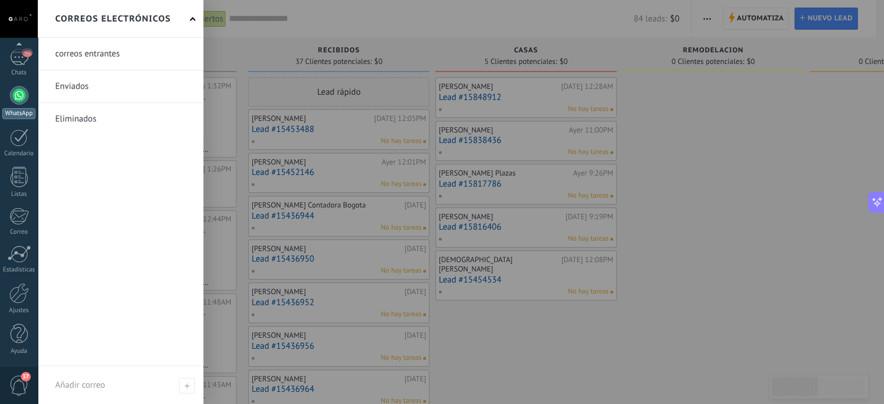
click at [17, 96] on div at bounding box center [19, 95] width 19 height 19
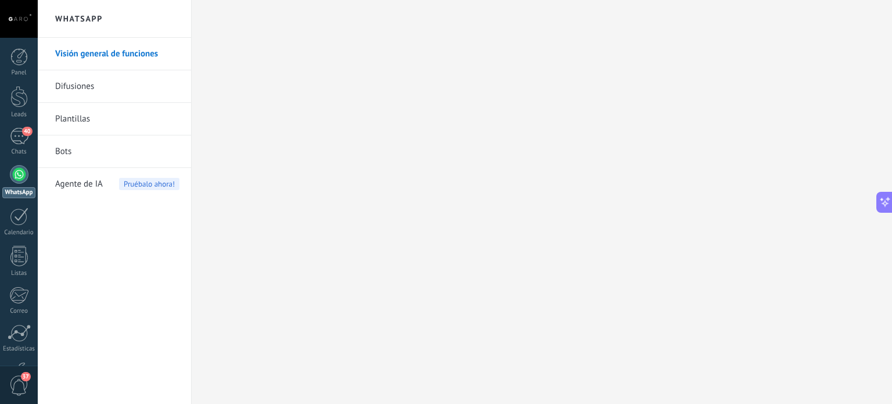
click at [82, 119] on link "Plantillas" at bounding box center [117, 119] width 124 height 33
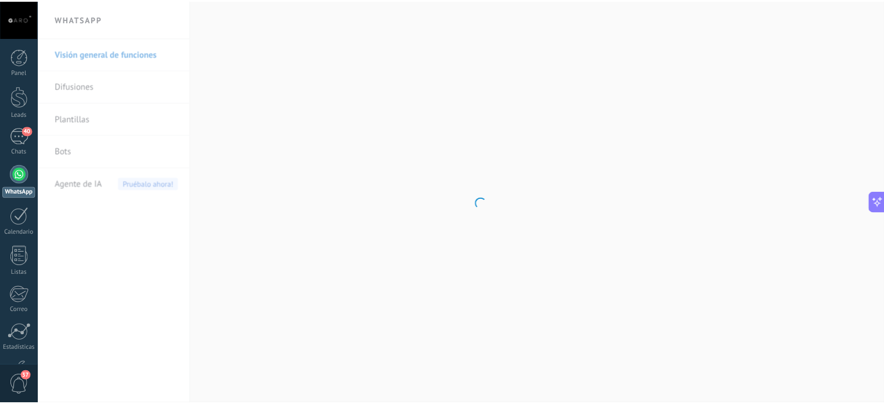
scroll to position [1291, 0]
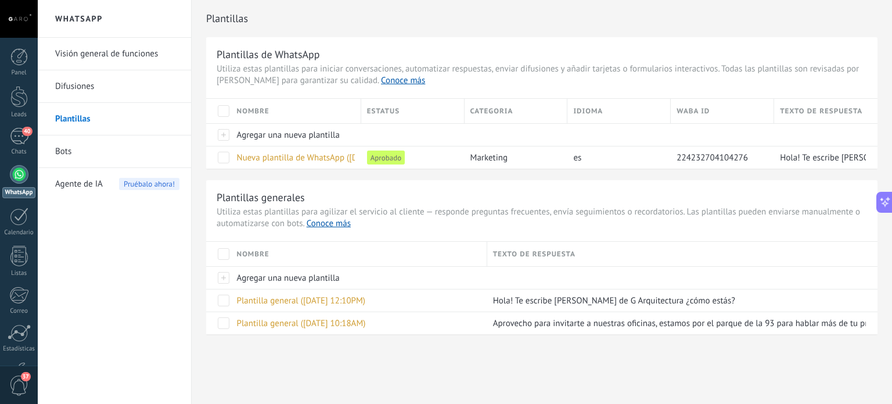
click at [85, 95] on link "Difusiones" at bounding box center [117, 86] width 124 height 33
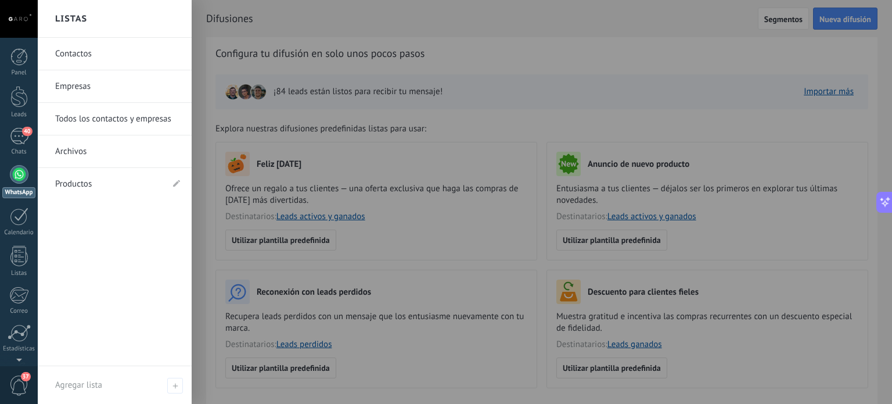
click at [80, 308] on div "Contactos Empresas Todos los contactos y empresas Archivos Productos" at bounding box center [115, 202] width 154 height 328
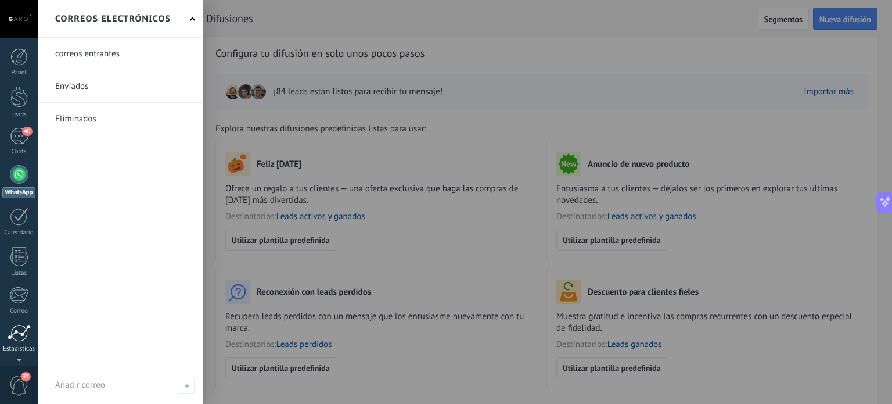
click at [10, 333] on div at bounding box center [19, 332] width 23 height 17
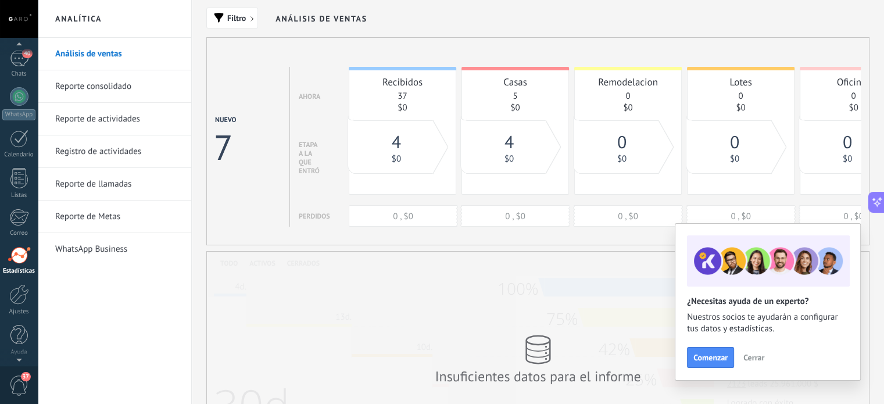
scroll to position [79, 0]
click at [16, 297] on div at bounding box center [19, 293] width 20 height 20
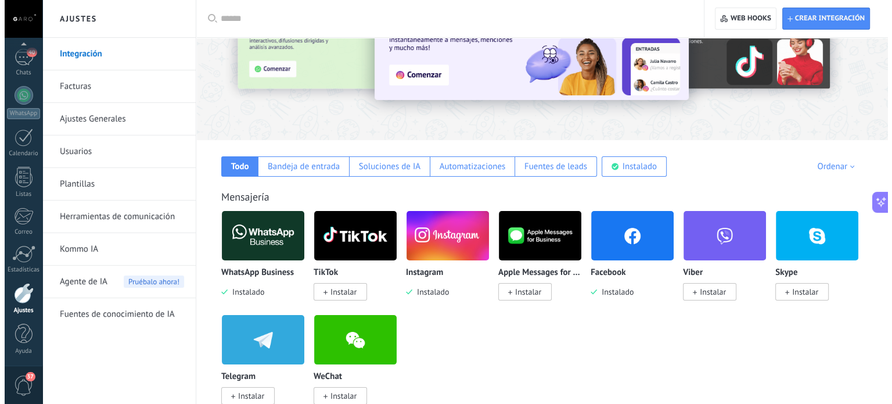
scroll to position [88, 0]
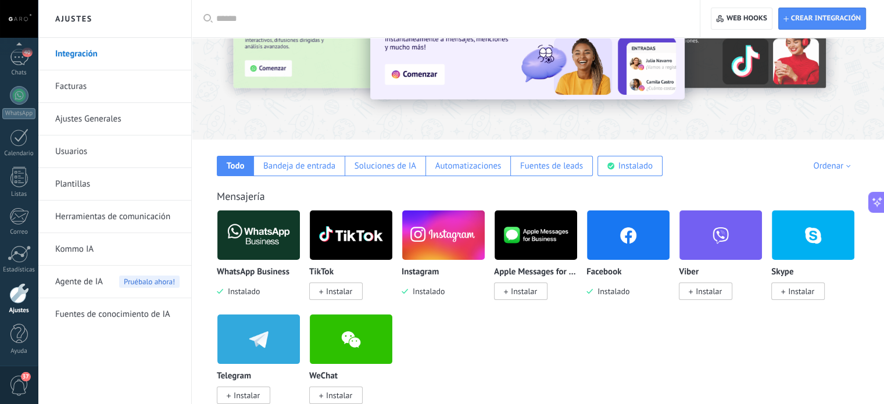
click at [632, 227] on img at bounding box center [628, 235] width 83 height 56
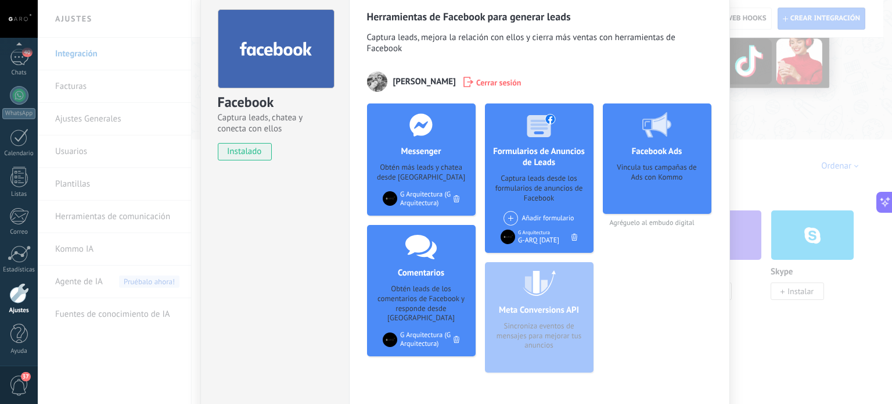
scroll to position [49, 0]
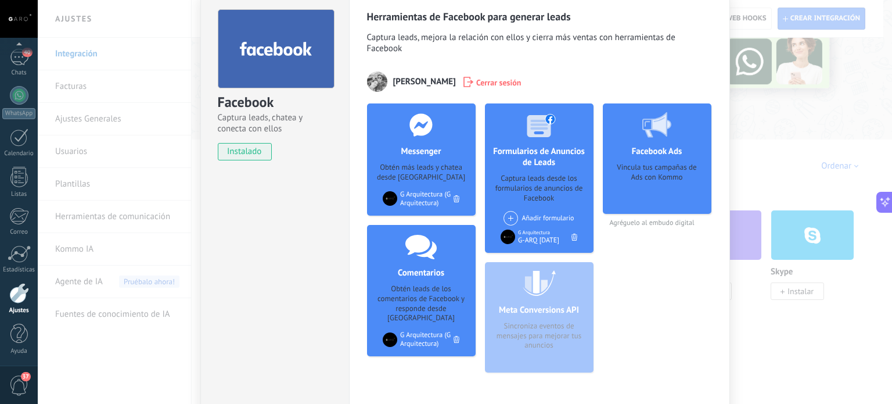
click at [620, 159] on div "Facebook Ads Vincula tus campañas de Ads con Kommo" at bounding box center [657, 158] width 109 height 110
click at [658, 139] on div at bounding box center [657, 124] width 115 height 42
click at [657, 188] on div "Vincula tus campañas de Ads con Kommo" at bounding box center [657, 185] width 90 height 44
click at [654, 176] on div "Vincula tus campañas de Ads con Kommo" at bounding box center [657, 185] width 90 height 44
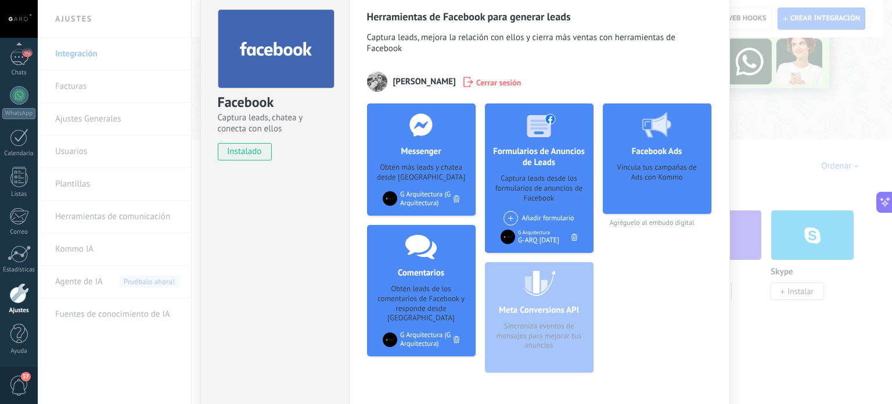
click at [660, 205] on div "Vincula tus campañas de Ads con Kommo" at bounding box center [657, 185] width 90 height 44
click at [655, 220] on span "Agréguelo al embudo digital" at bounding box center [657, 222] width 109 height 9
click at [653, 228] on div "Facebook Ads Vincula tus campañas de Ads con Kommo Agréguelo al embudo digital" at bounding box center [657, 242] width 109 height 278
click at [647, 202] on div "Vincula tus campañas de Ads con Kommo" at bounding box center [657, 185] width 90 height 44
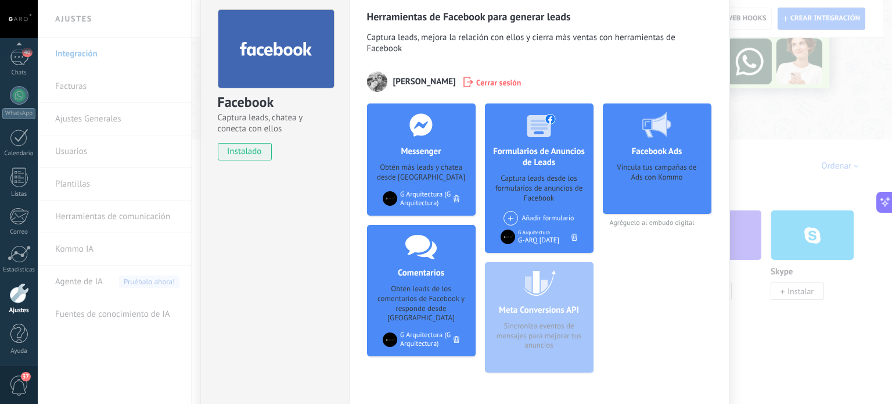
click at [647, 202] on div "Vincula tus campañas de Ads con Kommo" at bounding box center [657, 185] width 90 height 44
click at [652, 132] on icon at bounding box center [657, 125] width 29 height 26
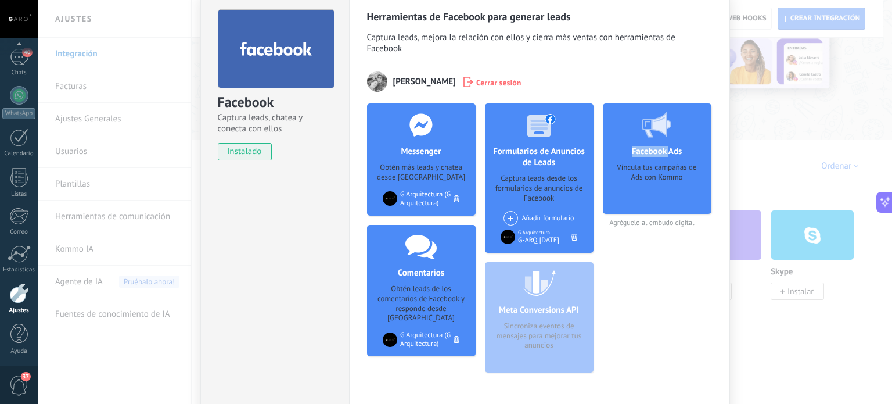
click at [652, 132] on icon at bounding box center [657, 125] width 29 height 26
click at [552, 143] on div at bounding box center [539, 124] width 115 height 42
click at [540, 170] on div "Formularios de Anuncios de Leads Captura leads desde los formularios de anuncio…" at bounding box center [539, 177] width 109 height 149
click at [533, 236] on div "G-ARQ 1/9/2025" at bounding box center [538, 240] width 41 height 9
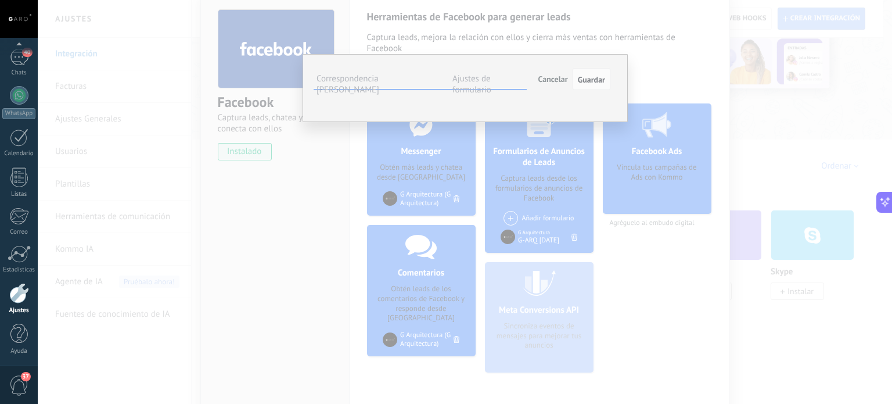
click at [490, 82] on label "Ajustes de formulario" at bounding box center [472, 84] width 39 height 22
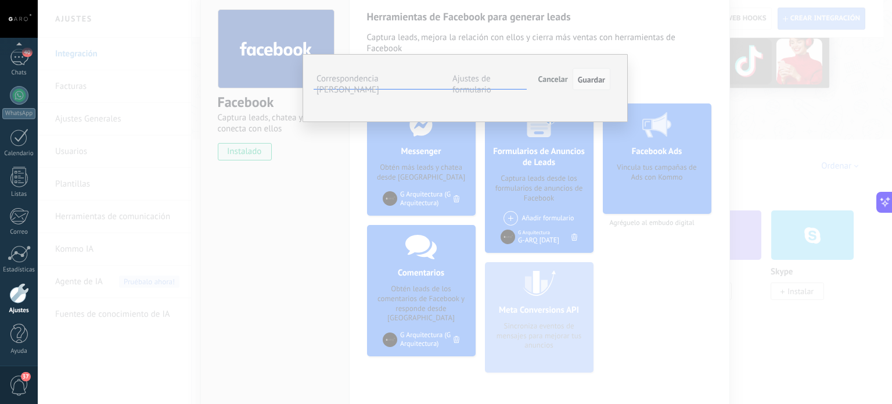
click at [586, 78] on span "Guardar" at bounding box center [591, 80] width 27 height 8
click at [242, 153] on div "**********" at bounding box center [465, 202] width 855 height 404
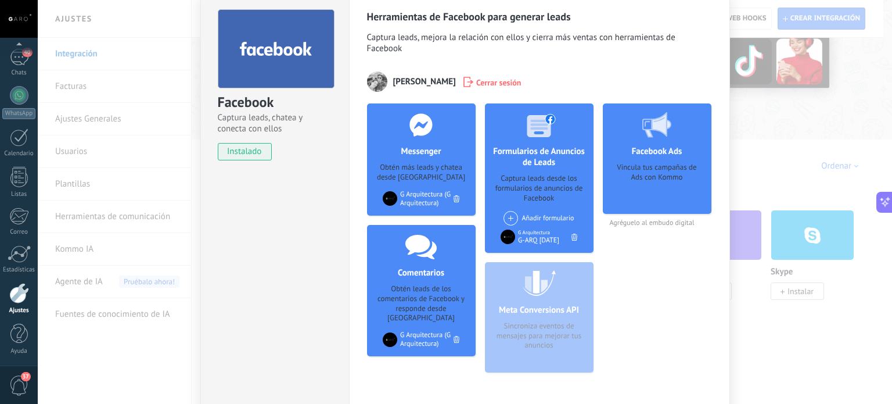
click at [786, 128] on div "Facebook Captura leads, chatea y conecta con ellos instalado Desinstalar Herram…" at bounding box center [465, 202] width 855 height 404
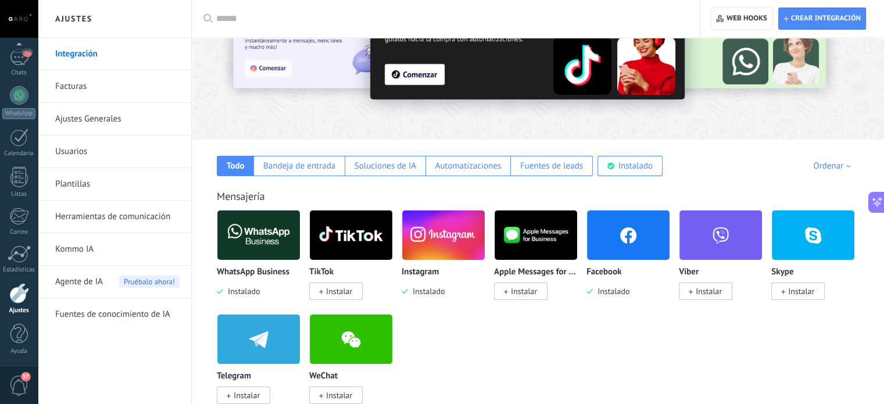
scroll to position [0, 0]
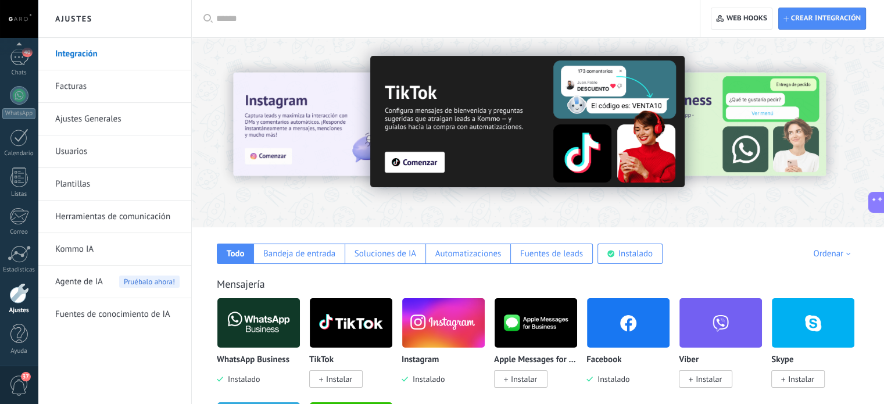
click at [878, 203] on icon at bounding box center [877, 202] width 12 height 12
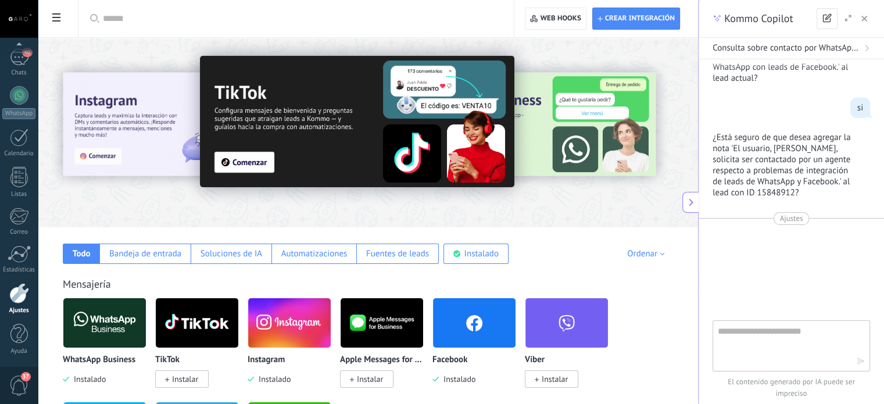
click at [786, 336] on textarea at bounding box center [787, 345] width 139 height 42
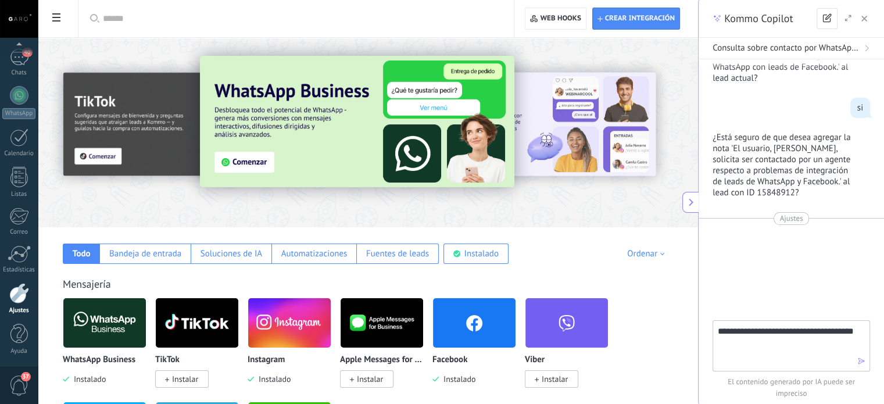
type textarea "**********"
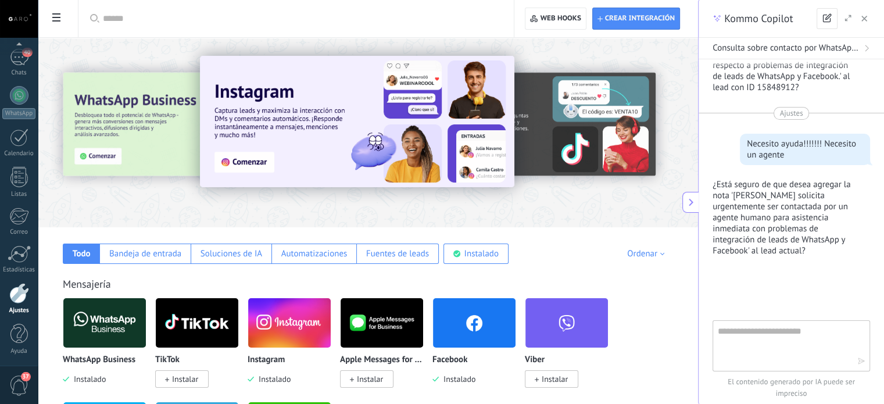
scroll to position [1429, 0]
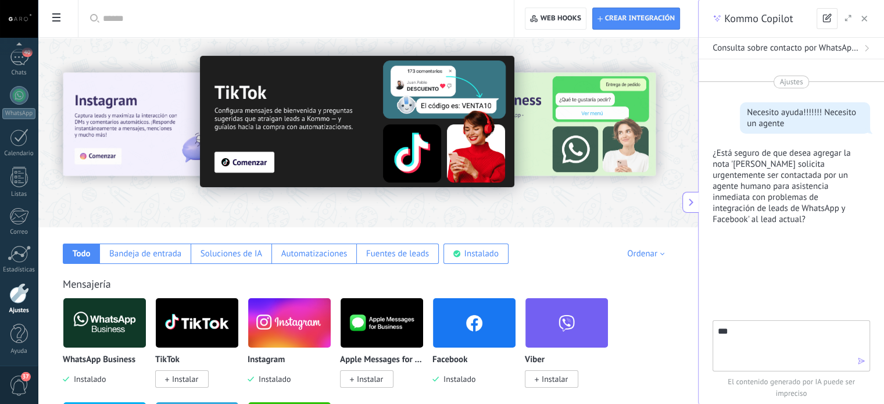
type textarea "****"
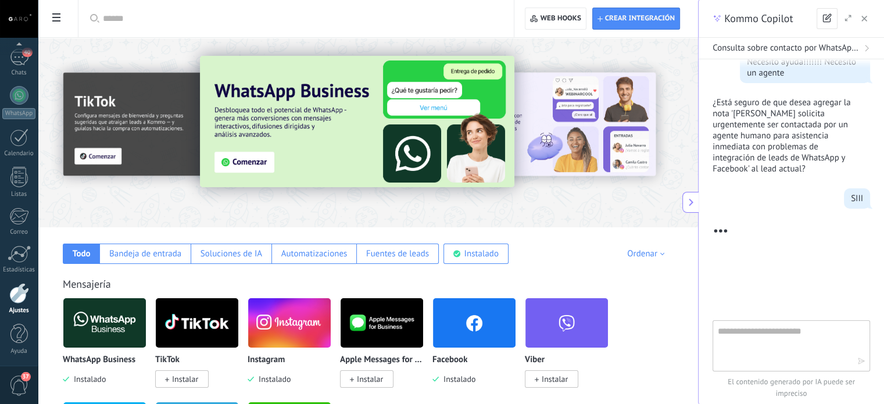
scroll to position [1555, 0]
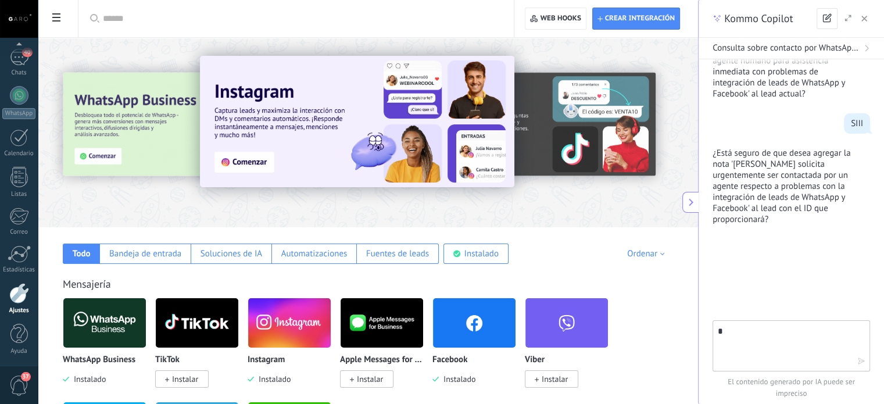
type textarea "**"
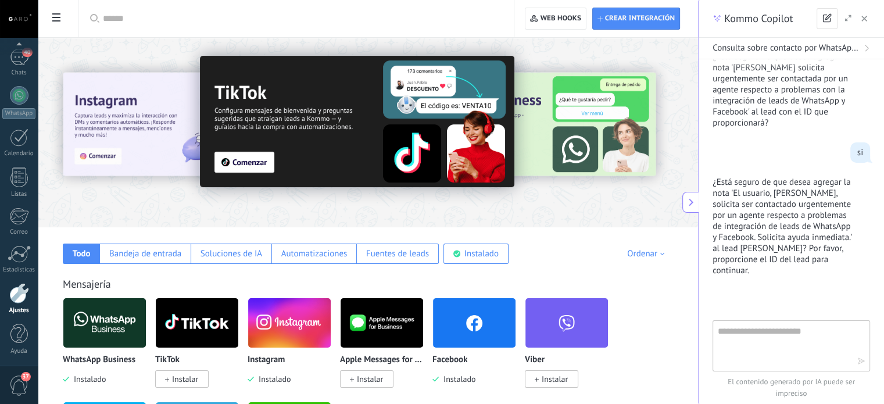
scroll to position [1703, 0]
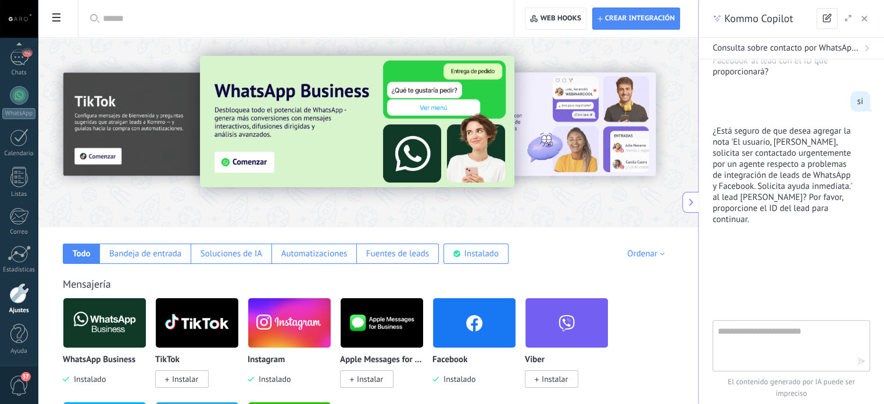
click at [802, 328] on textarea at bounding box center [787, 345] width 139 height 42
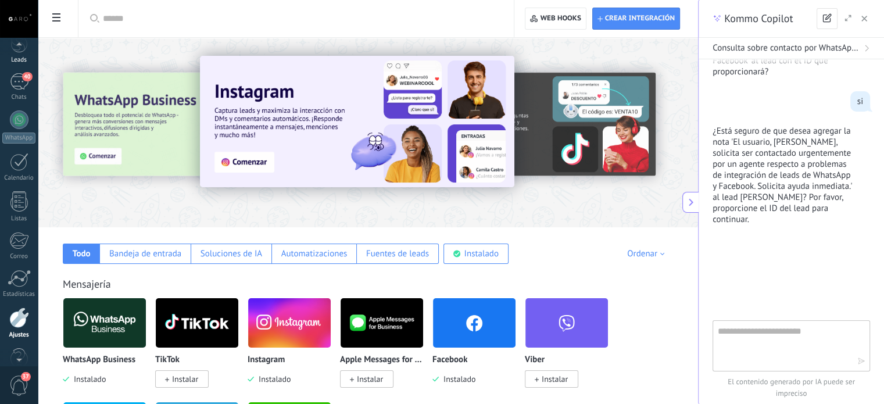
scroll to position [42, 0]
click at [15, 92] on div "40" at bounding box center [19, 94] width 19 height 17
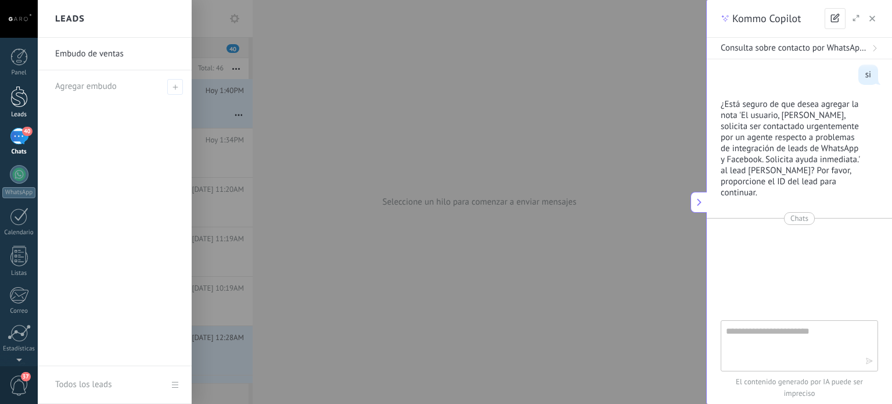
click at [12, 88] on div at bounding box center [18, 96] width 17 height 21
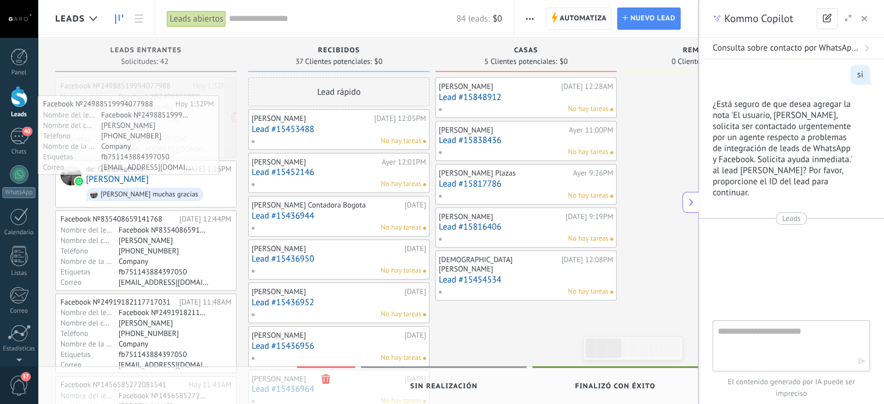
drag, startPoint x: 170, startPoint y: 81, endPoint x: 67, endPoint y: 92, distance: 103.4
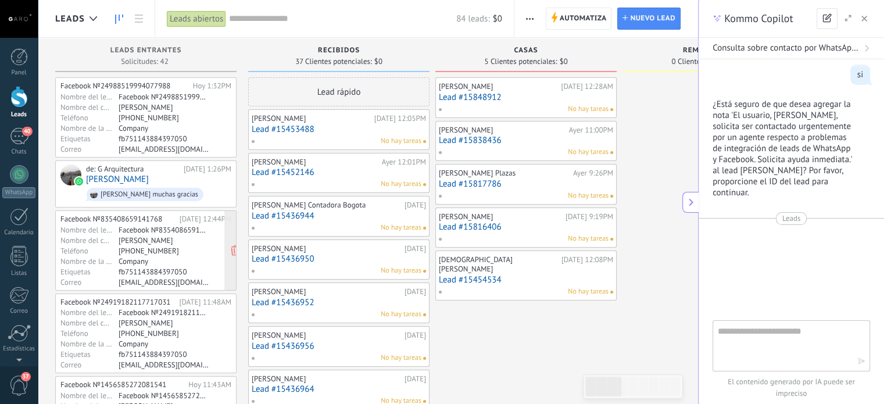
click at [135, 246] on div "+573133706947" at bounding box center [164, 250] width 90 height 9
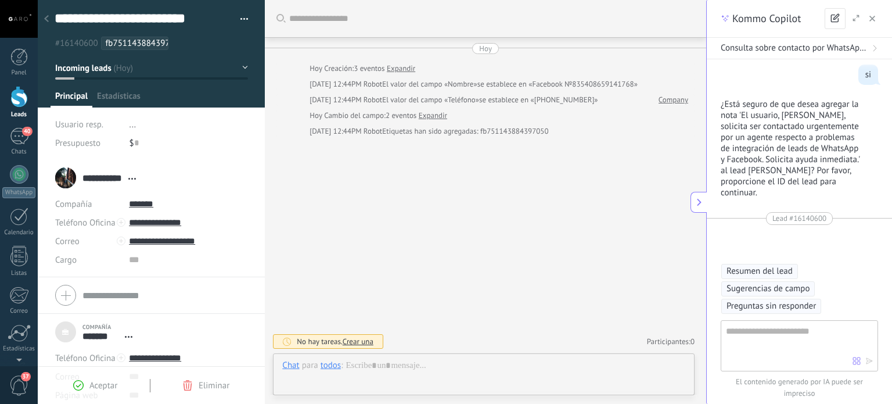
scroll to position [12, 0]
click at [177, 221] on input "**********" at bounding box center [188, 222] width 119 height 19
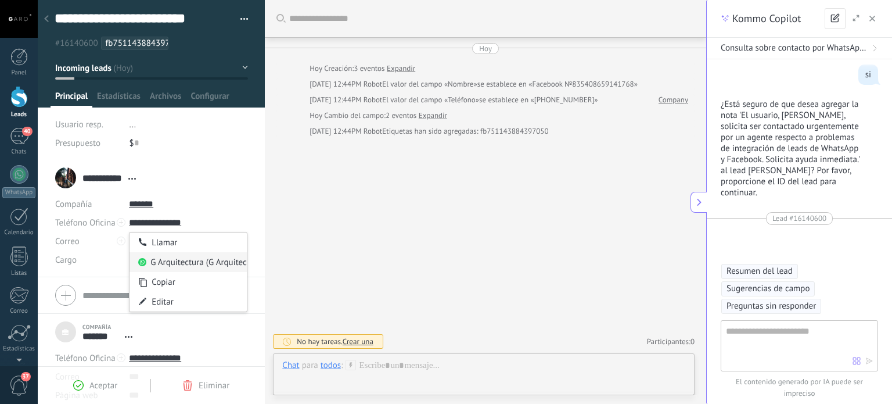
type input "**********"
click at [173, 252] on div "G Arquitectura (G Arquitectura)" at bounding box center [188, 262] width 117 height 20
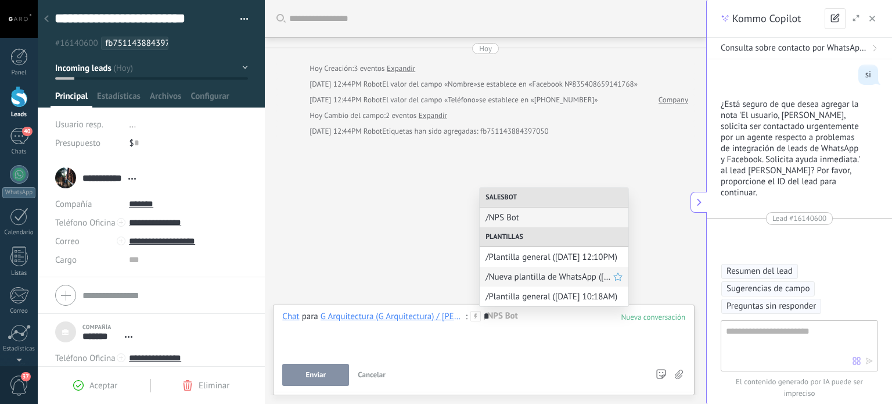
click at [522, 269] on div "/Nueva plantilla de WhatsApp (14.10.2025 12:11PM)" at bounding box center [554, 277] width 149 height 20
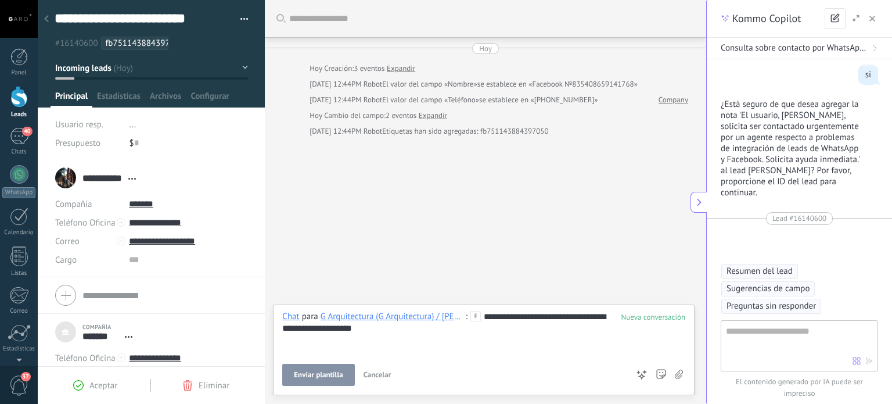
click at [310, 374] on span "Enviar plantilla" at bounding box center [318, 375] width 49 height 8
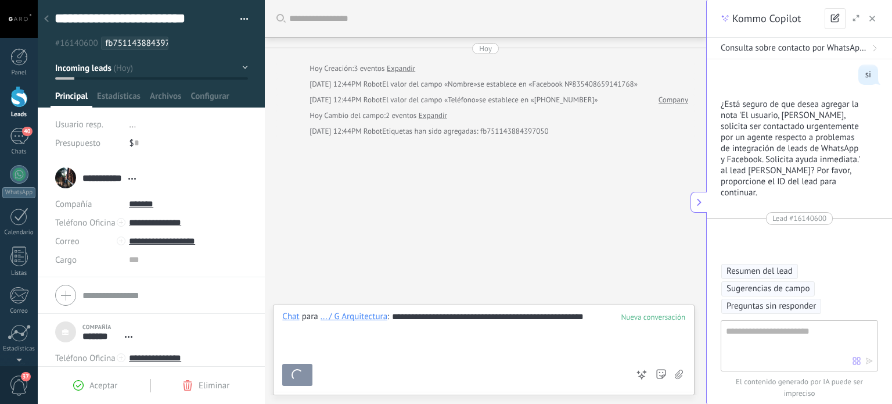
scroll to position [55, 0]
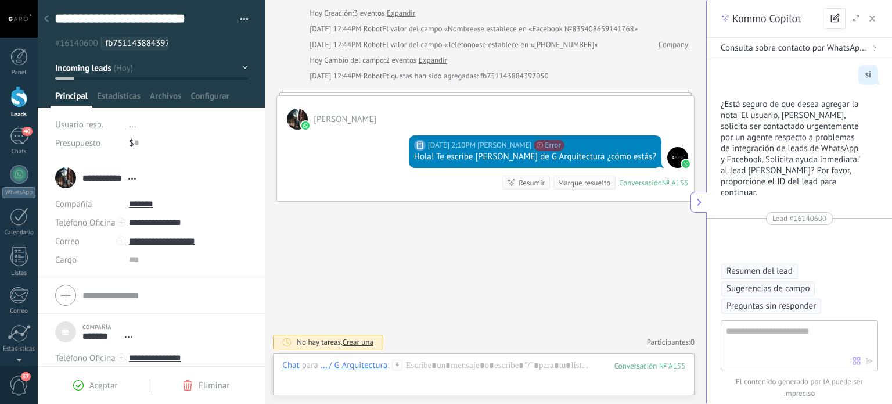
click at [571, 231] on div "Buscar Carga más Hoy Hoy Creación: 3 eventos Expandir Hoy 12:44PM Robot El valo…" at bounding box center [486, 175] width 442 height 460
drag, startPoint x: 225, startPoint y: 15, endPoint x: 54, endPoint y: 15, distance: 170.8
click at [54, 15] on div "**********" at bounding box center [151, 80] width 227 height 160
drag, startPoint x: 97, startPoint y: 41, endPoint x: 59, endPoint y: 45, distance: 38.0
click at [59, 45] on span "#16140600" at bounding box center [76, 43] width 43 height 11
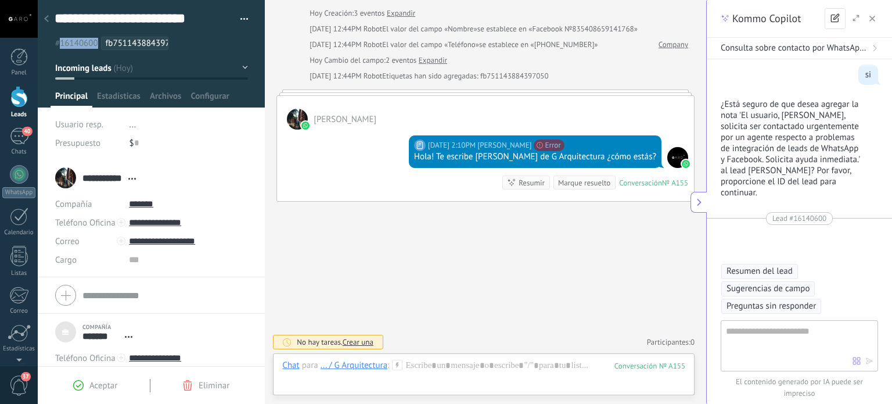
copy span "16140600"
click at [765, 334] on textarea at bounding box center [789, 345] width 127 height 42
paste textarea "********"
type textarea "********"
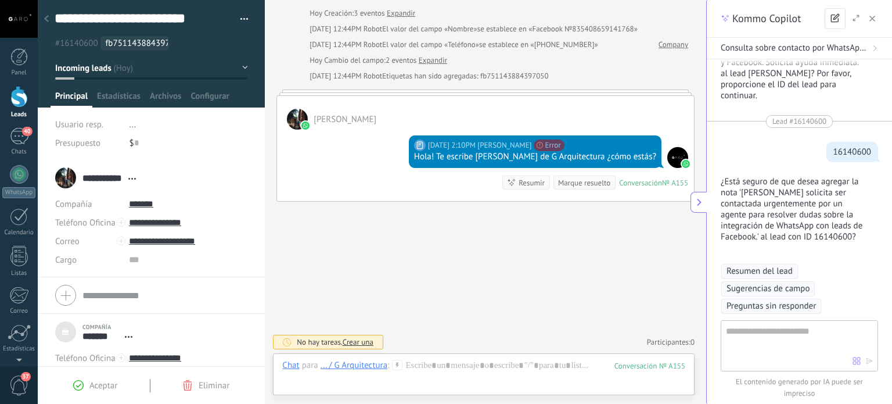
scroll to position [1857, 0]
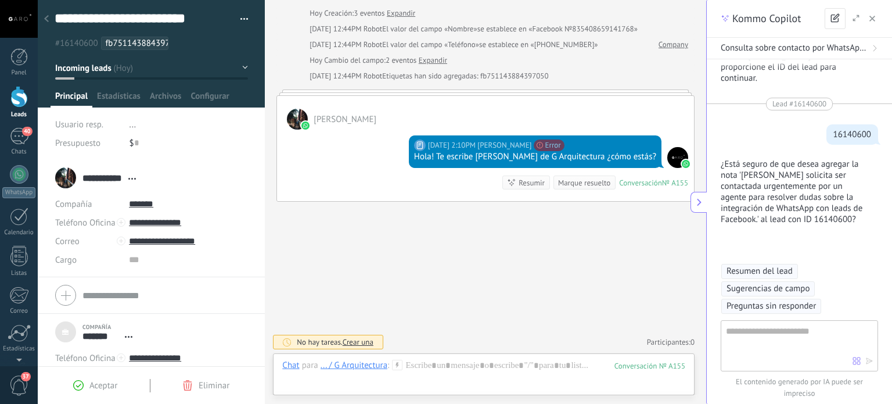
click at [788, 342] on textarea at bounding box center [789, 345] width 127 height 42
click at [794, 306] on span "Preguntas sin responder" at bounding box center [771, 306] width 89 height 12
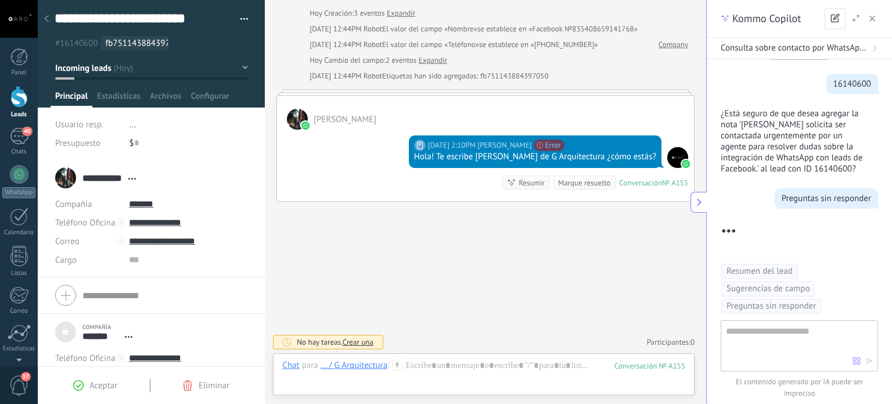
scroll to position [1907, 0]
